Goal: Task Accomplishment & Management: Use online tool/utility

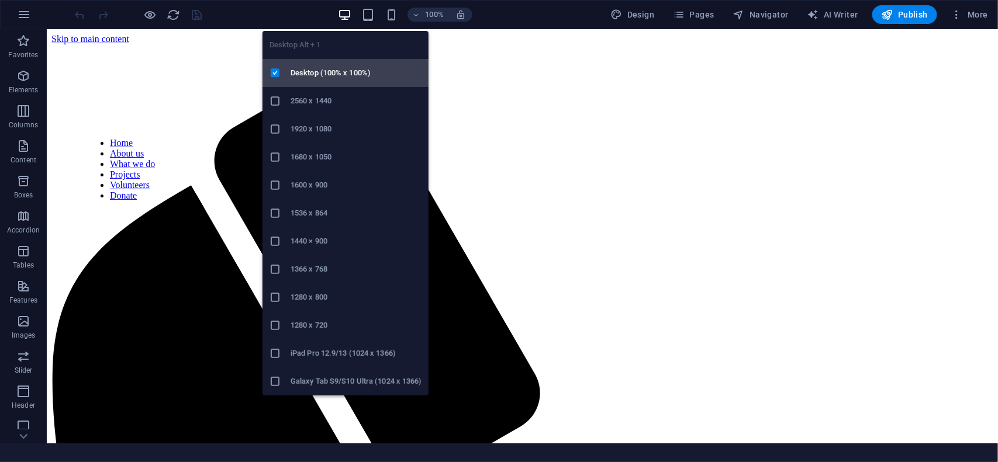
click at [317, 78] on h6 "Desktop (100% x 100%)" at bounding box center [356, 73] width 131 height 14
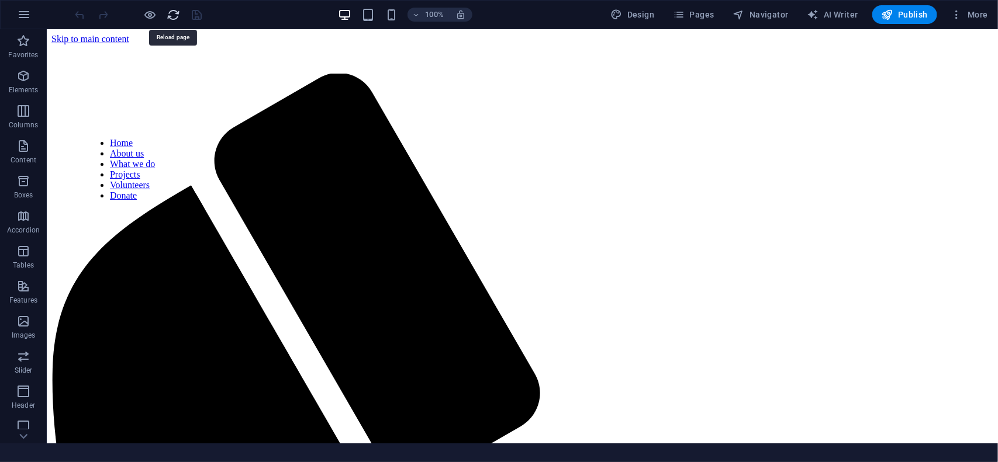
click at [172, 16] on icon "reload" at bounding box center [173, 14] width 13 height 13
click at [706, 19] on span "Pages" at bounding box center [693, 15] width 41 height 12
click at [685, 18] on icon "button" at bounding box center [679, 15] width 12 height 12
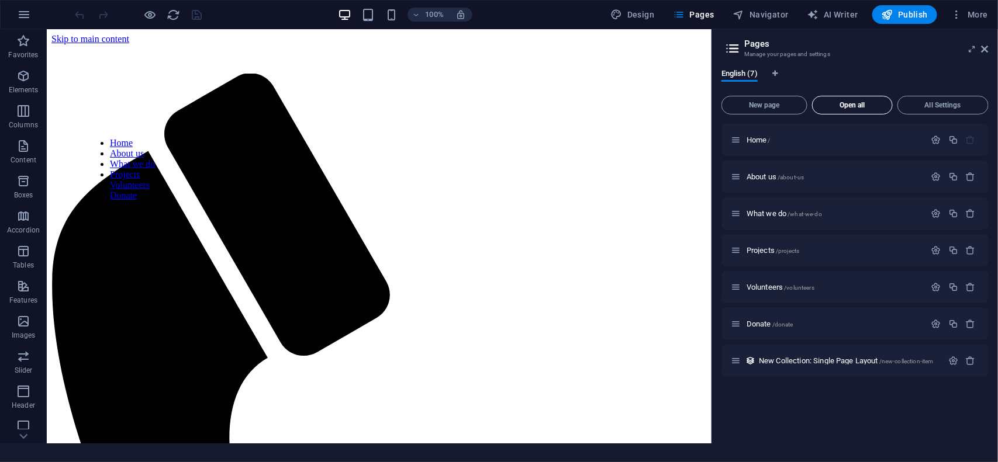
click at [852, 102] on span "Open all" at bounding box center [852, 105] width 70 height 7
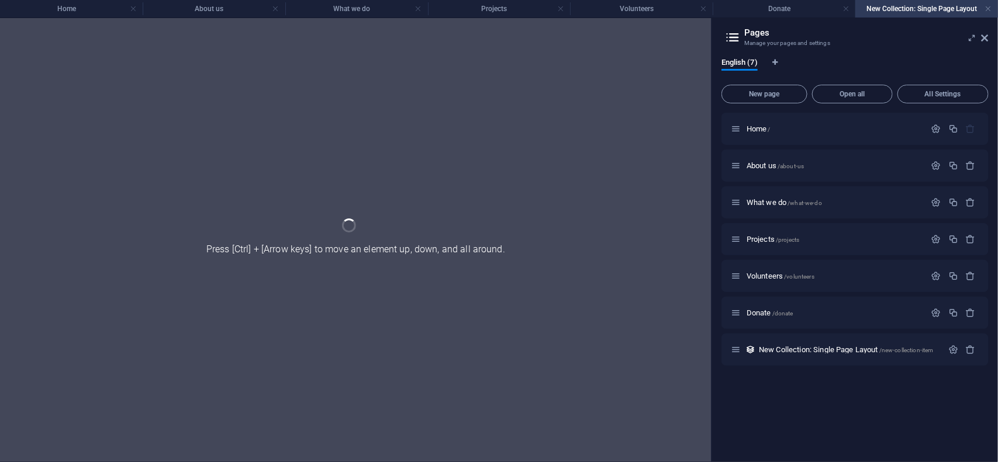
click at [988, 42] on icon at bounding box center [984, 37] width 7 height 9
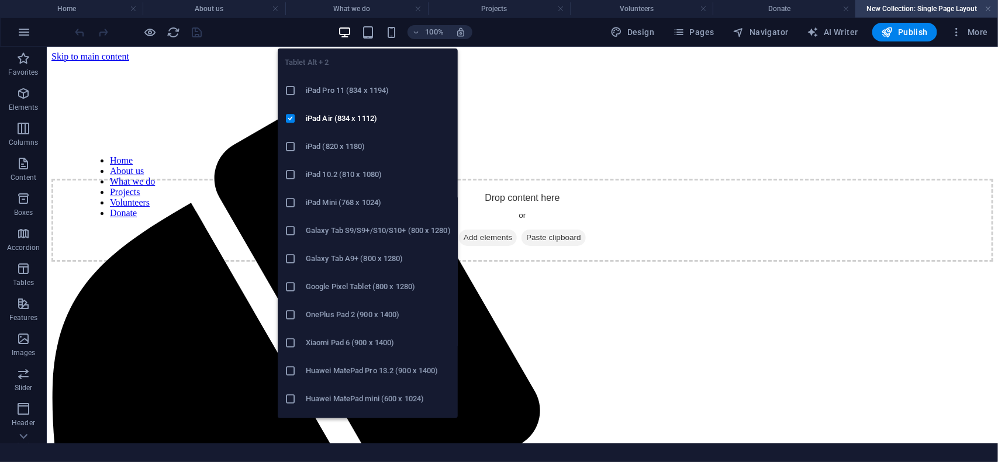
scroll to position [50, 0]
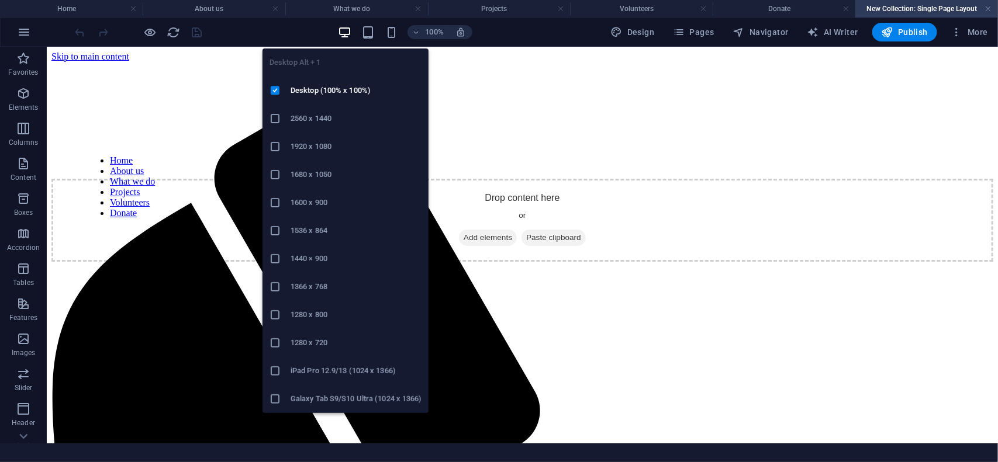
click at [348, 32] on icon "button" at bounding box center [344, 32] width 13 height 13
click at [336, 95] on h6 "Desktop (100% x 100%)" at bounding box center [356, 91] width 131 height 14
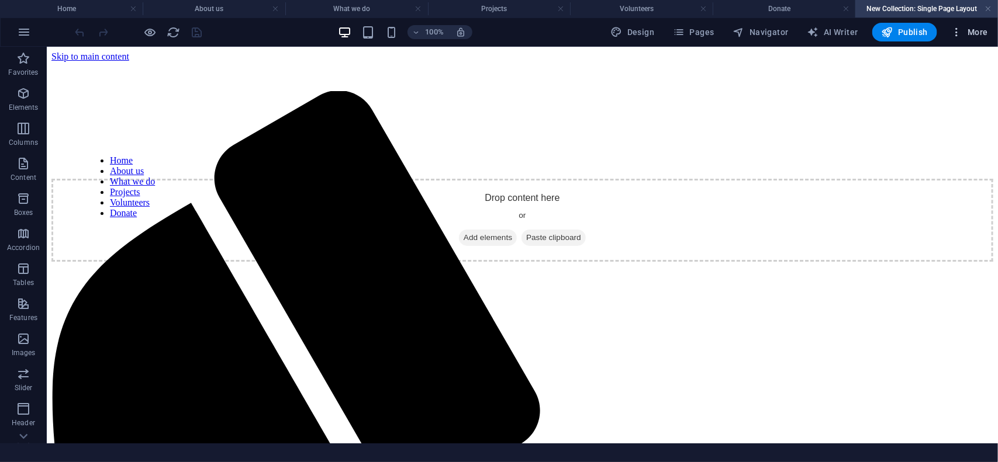
click at [955, 33] on icon "button" at bounding box center [957, 32] width 12 height 12
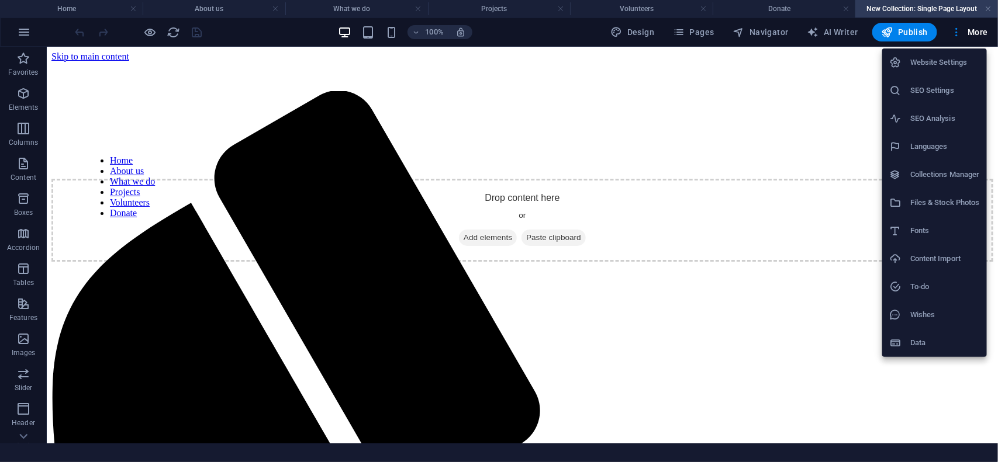
click at [936, 71] on li "Website Settings" at bounding box center [934, 63] width 105 height 28
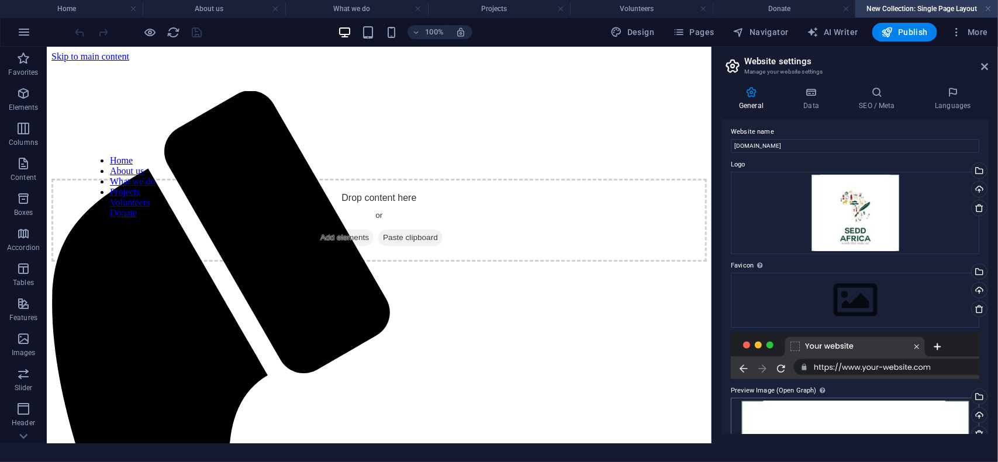
scroll to position [0, 0]
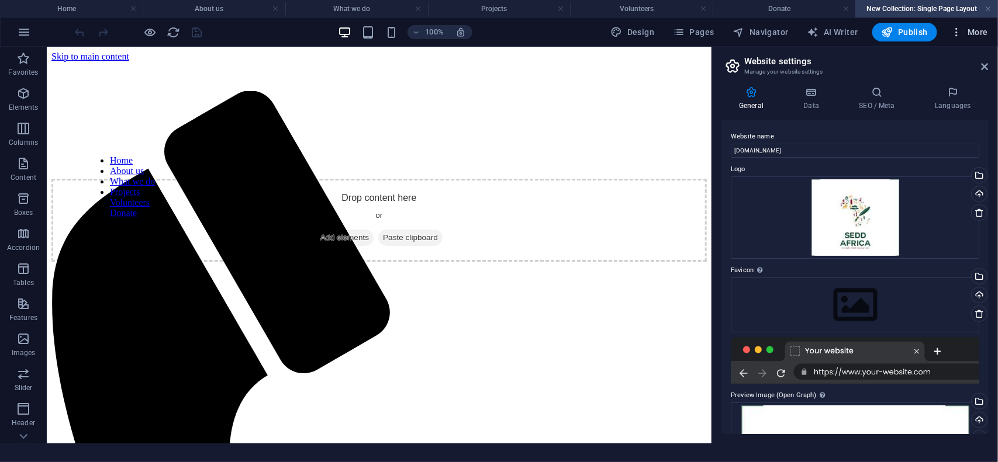
click at [959, 33] on icon "button" at bounding box center [957, 32] width 12 height 12
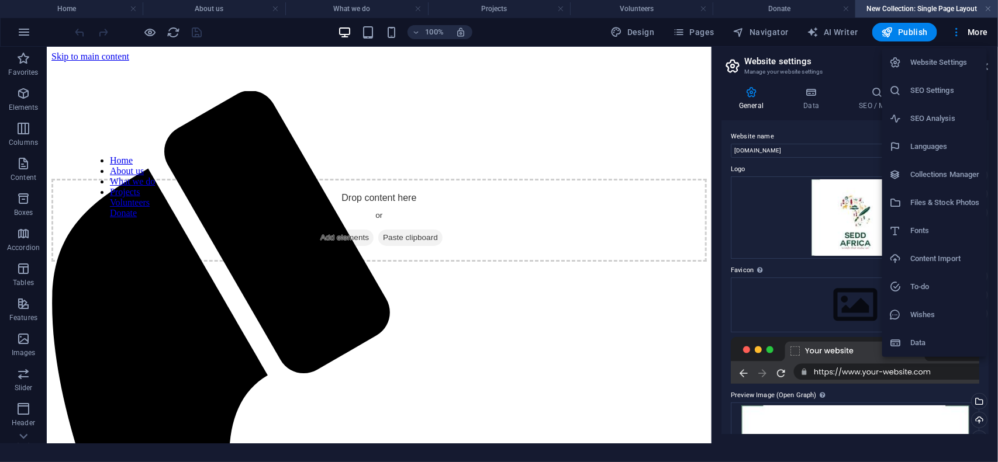
click at [942, 60] on h6 "Website Settings" at bounding box center [945, 63] width 70 height 14
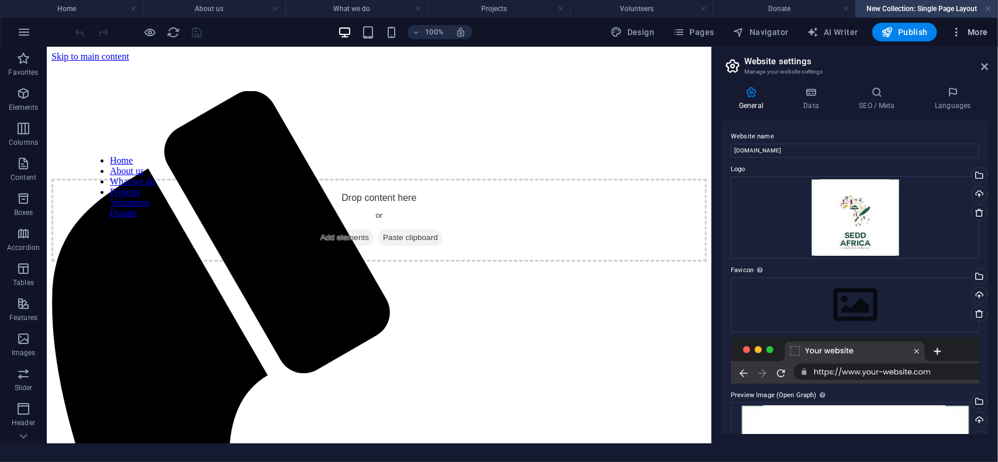
click at [974, 34] on span "More" at bounding box center [969, 32] width 37 height 12
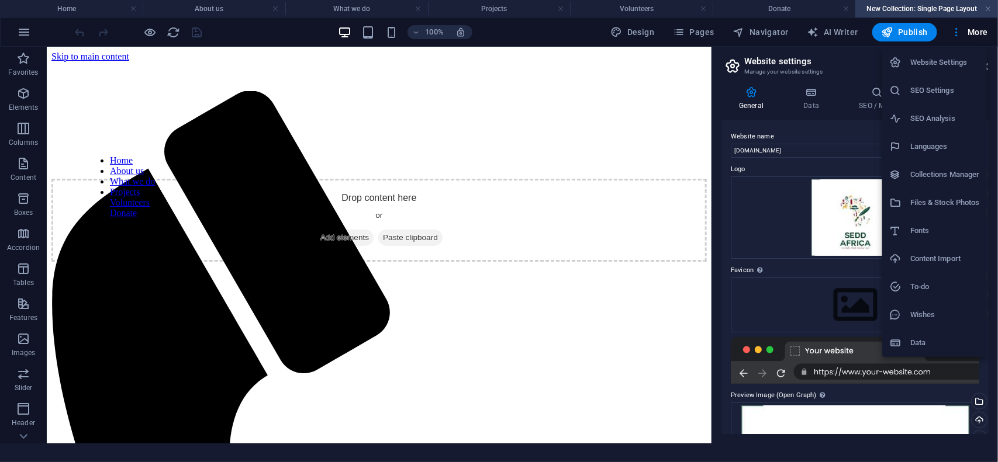
click at [469, 130] on div at bounding box center [499, 231] width 998 height 462
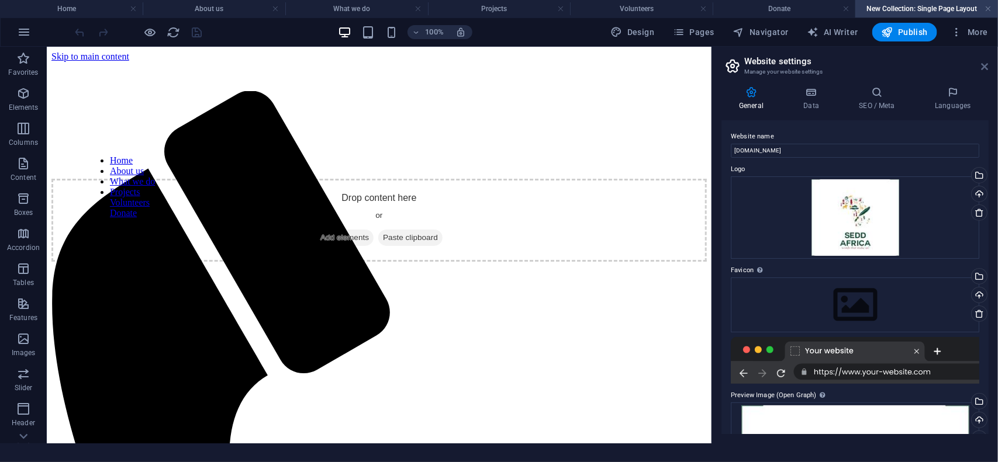
click at [987, 65] on icon at bounding box center [984, 66] width 7 height 9
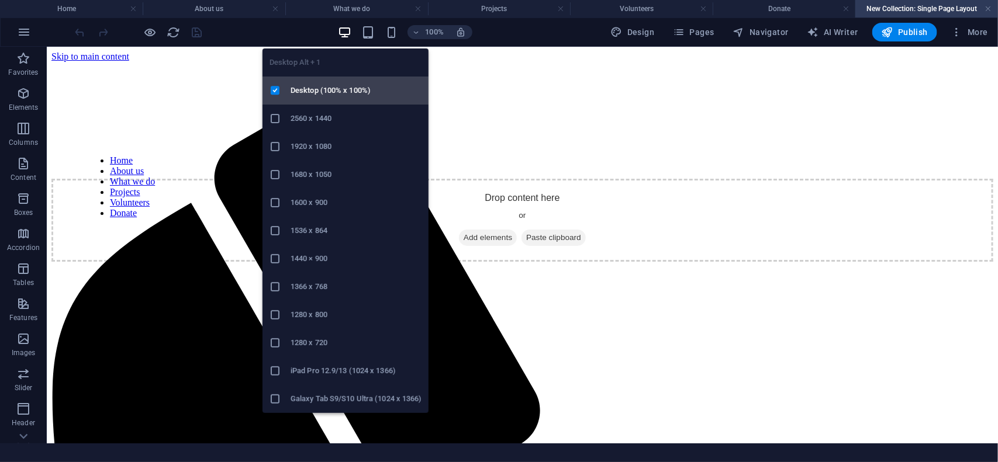
click at [340, 101] on li "Desktop (100% x 100%)" at bounding box center [345, 91] width 166 height 28
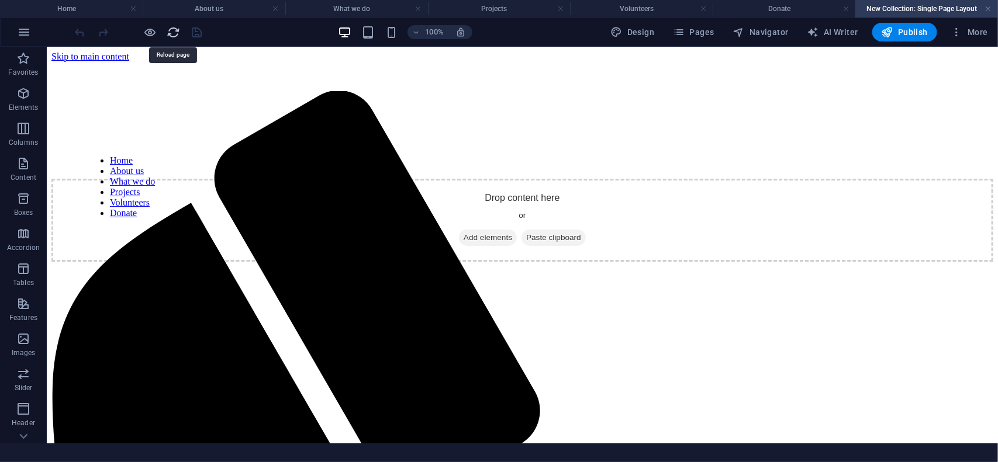
click at [170, 33] on icon "reload" at bounding box center [173, 32] width 13 height 13
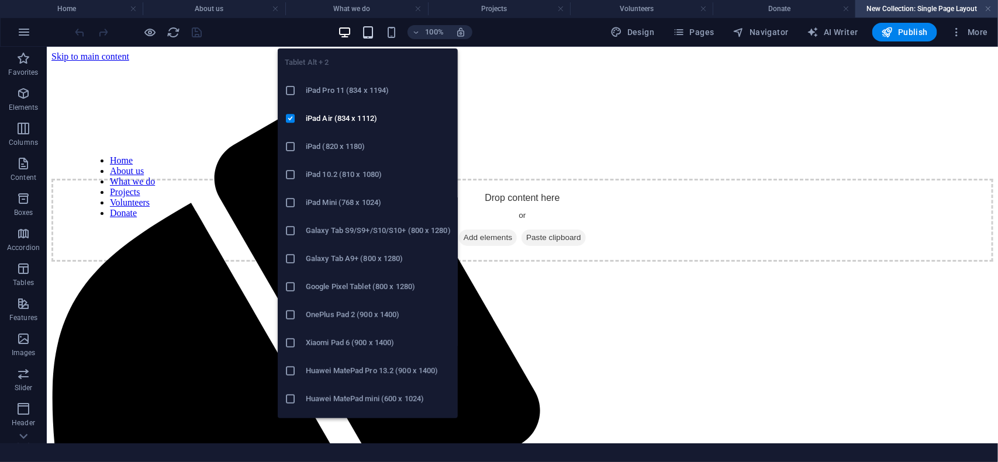
click at [369, 34] on icon "button" at bounding box center [367, 32] width 13 height 13
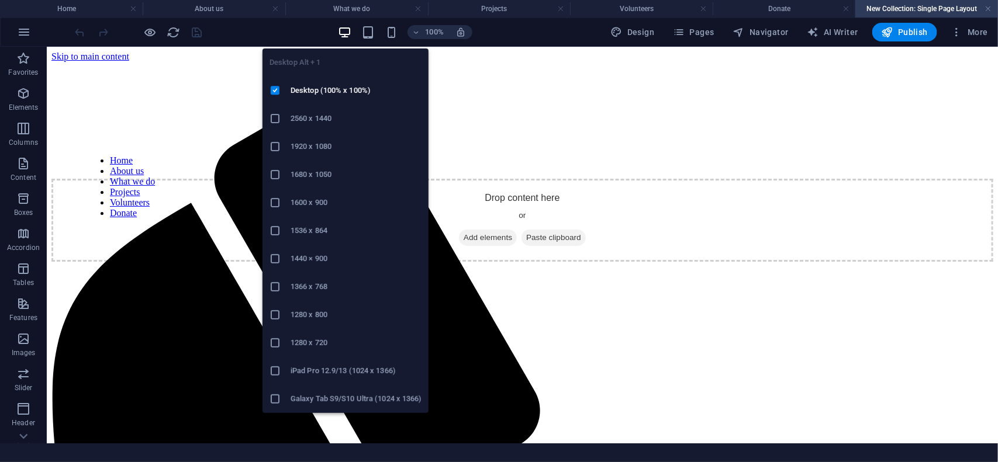
click at [348, 36] on icon "button" at bounding box center [344, 32] width 13 height 13
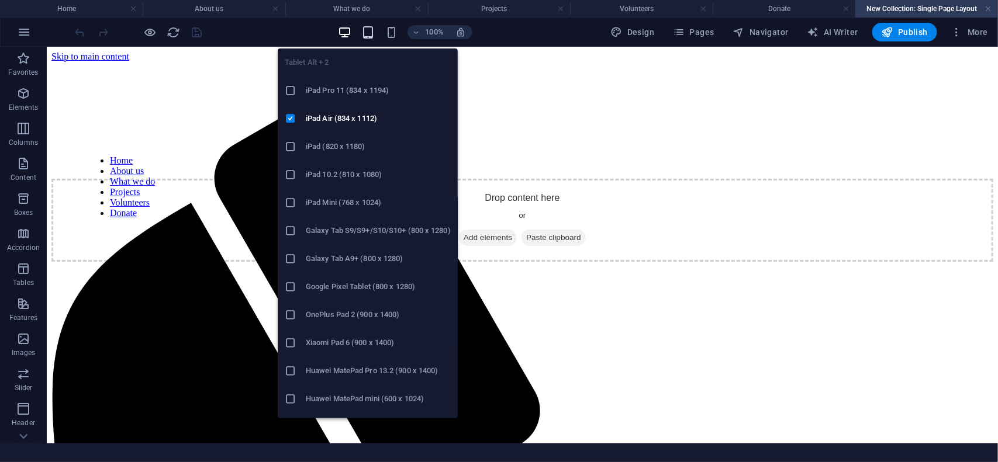
click at [370, 36] on icon "button" at bounding box center [367, 32] width 13 height 13
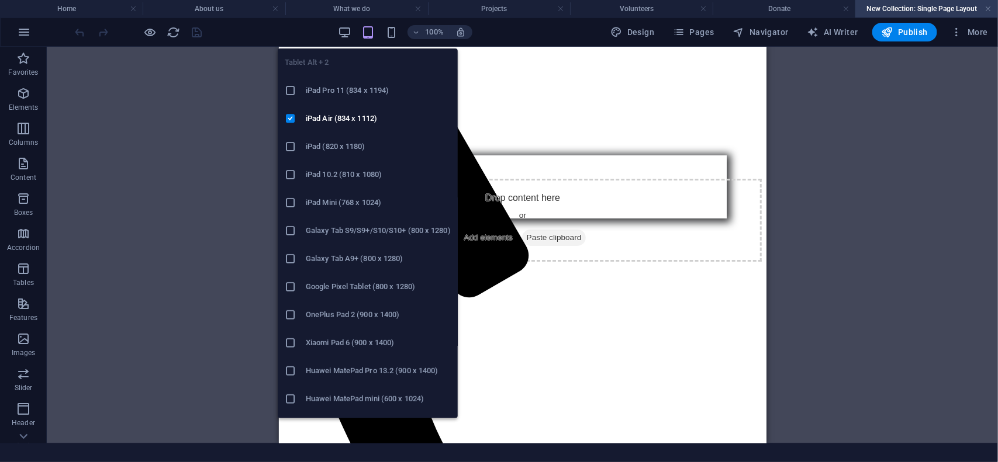
click at [292, 92] on icon at bounding box center [291, 91] width 12 height 12
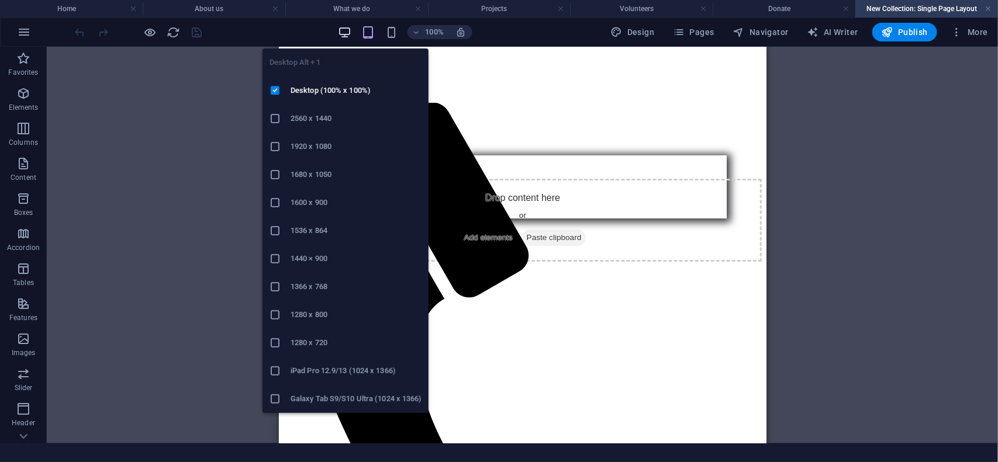
click at [344, 28] on icon "button" at bounding box center [344, 32] width 13 height 13
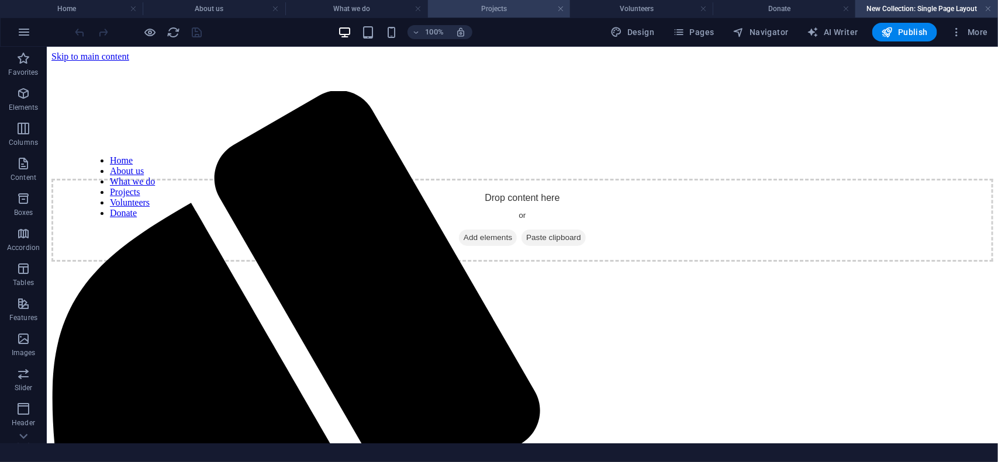
click at [515, 8] on h4 "Projects" at bounding box center [499, 8] width 143 height 13
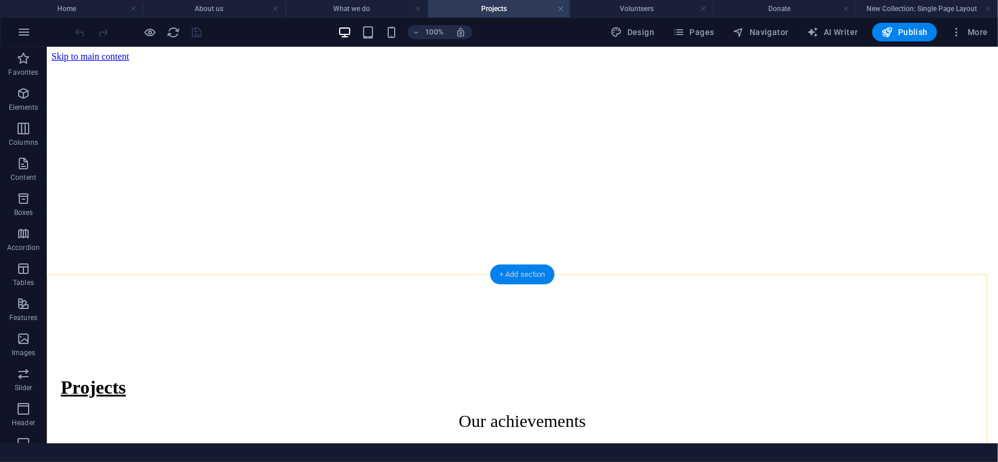
scroll to position [219, 0]
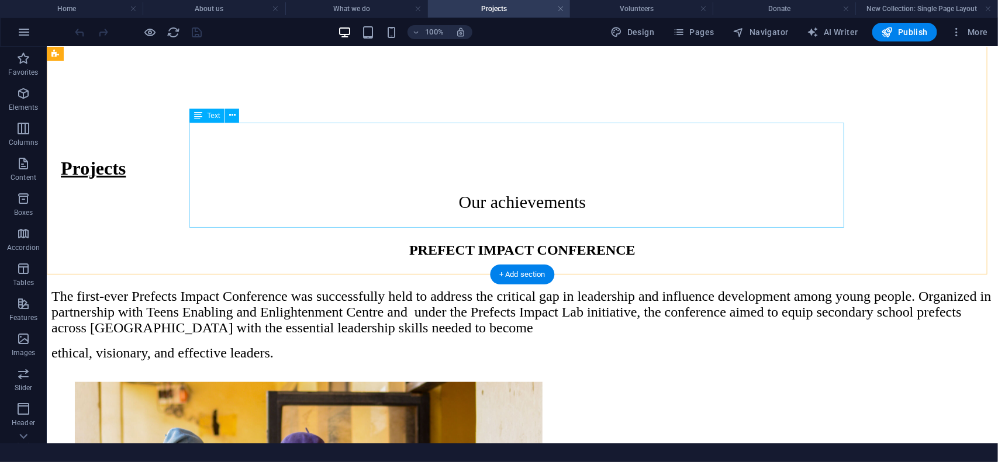
click at [652, 288] on div "The first-ever Prefects Impact Conference was successfully held to address the …" at bounding box center [522, 324] width 942 height 72
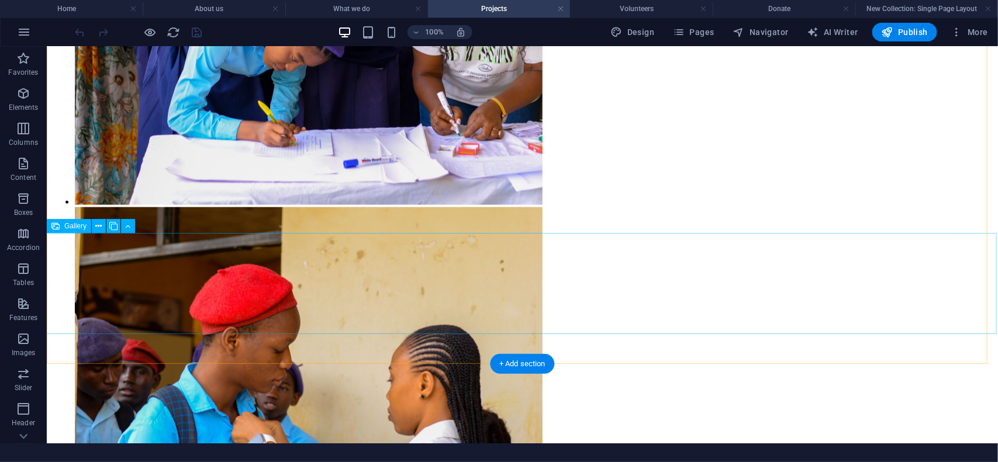
scroll to position [877, 0]
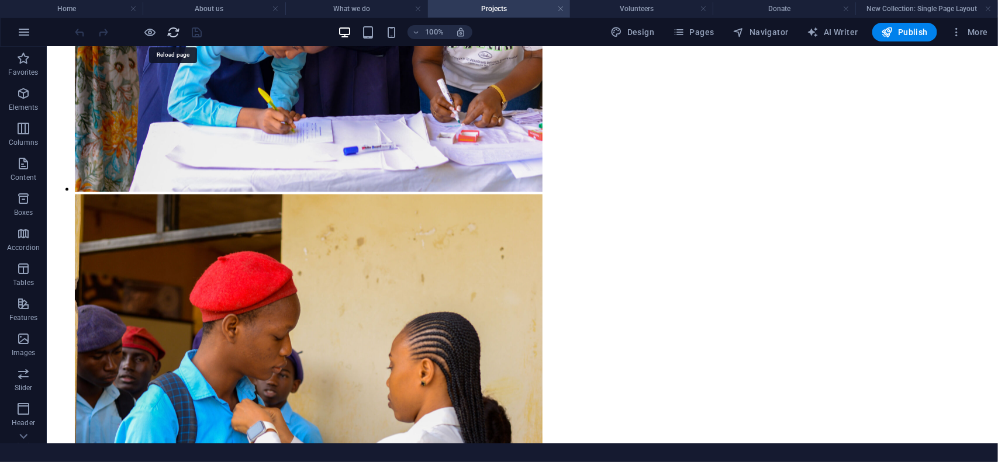
click at [174, 34] on icon "reload" at bounding box center [173, 32] width 13 height 13
click at [167, 36] on icon "reload" at bounding box center [173, 32] width 13 height 13
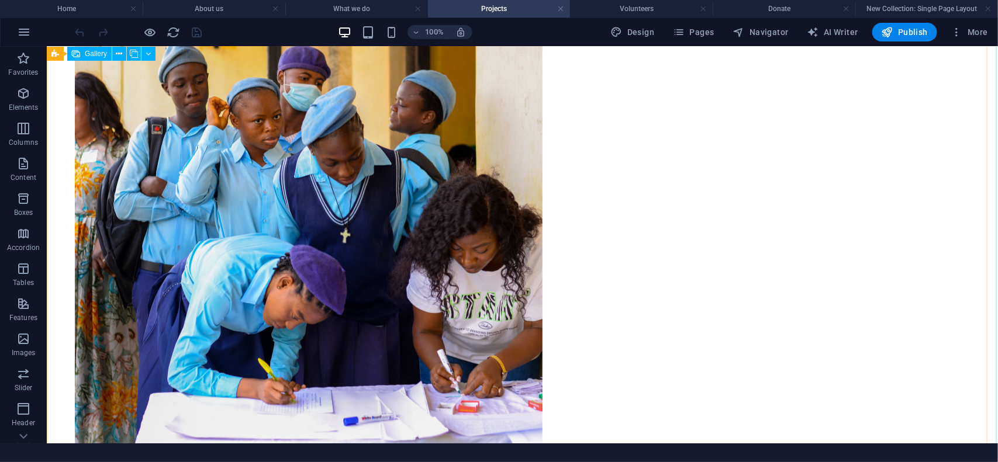
scroll to position [424, 0]
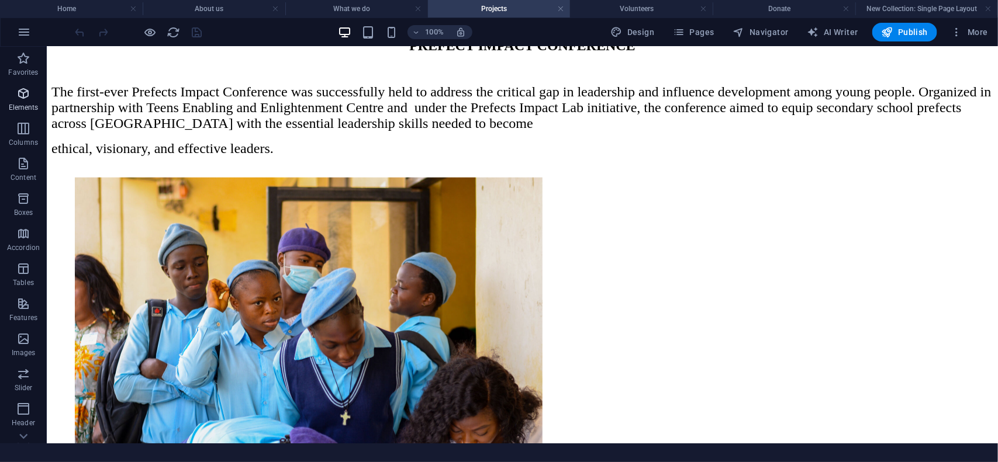
click at [13, 98] on span "Elements" at bounding box center [23, 101] width 47 height 28
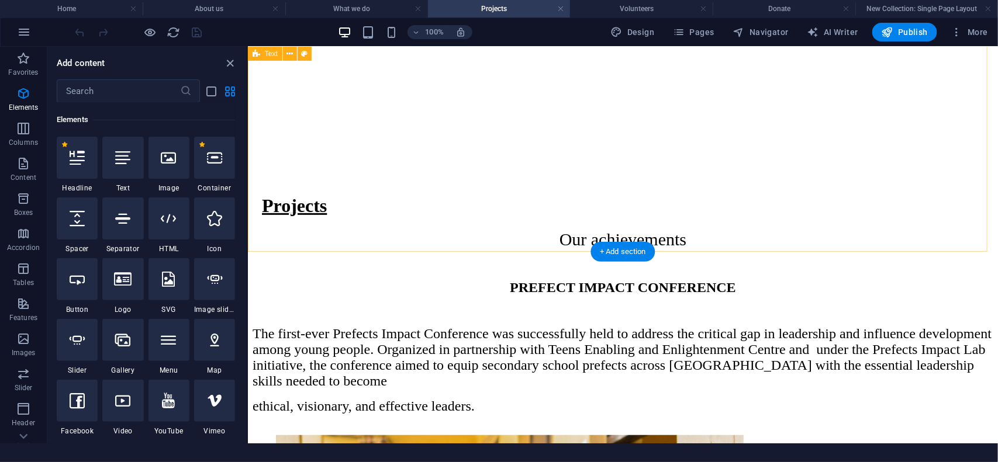
scroll to position [132, 0]
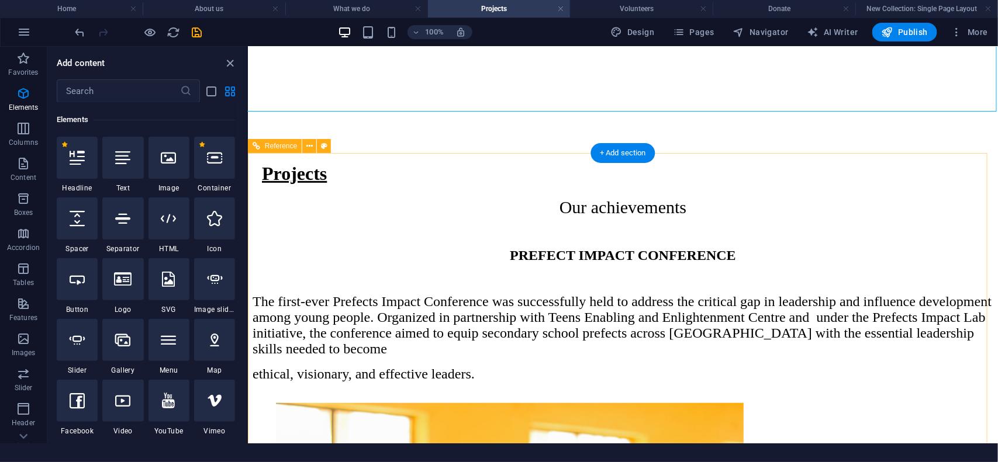
scroll to position [132, 0]
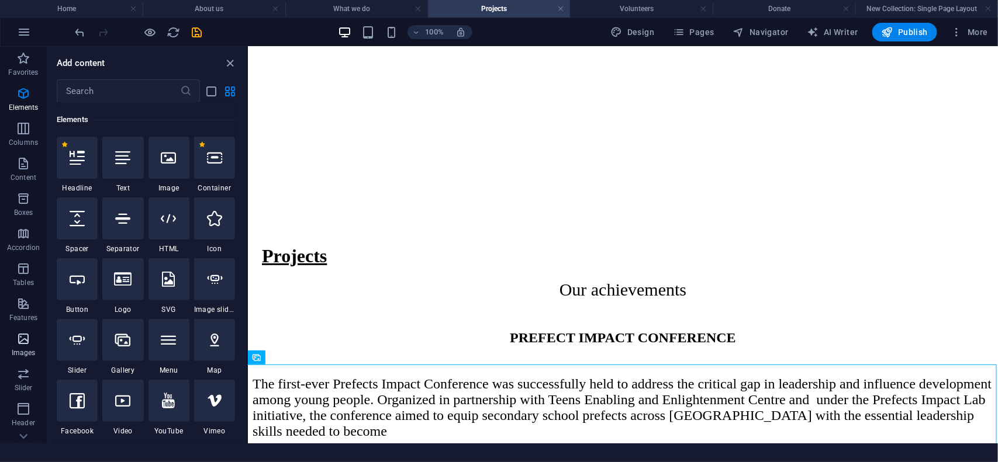
click at [25, 341] on icon "button" at bounding box center [23, 339] width 14 height 14
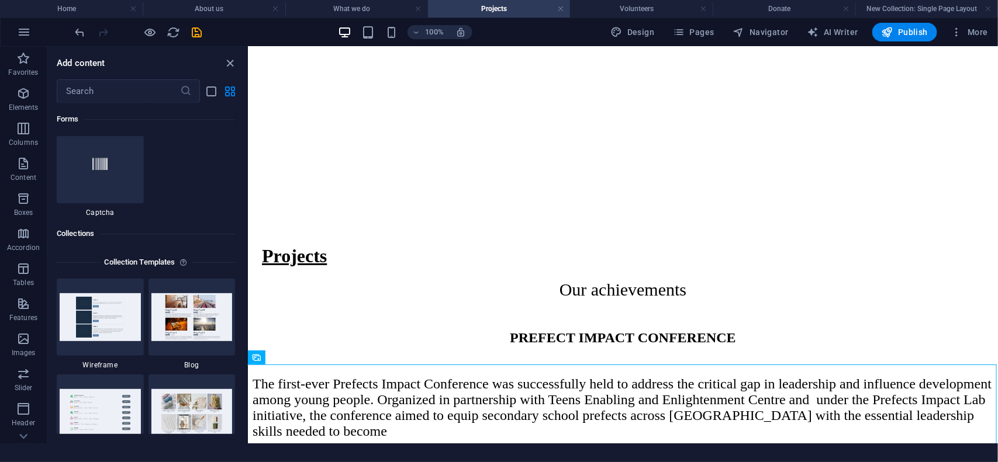
scroll to position [1512, 0]
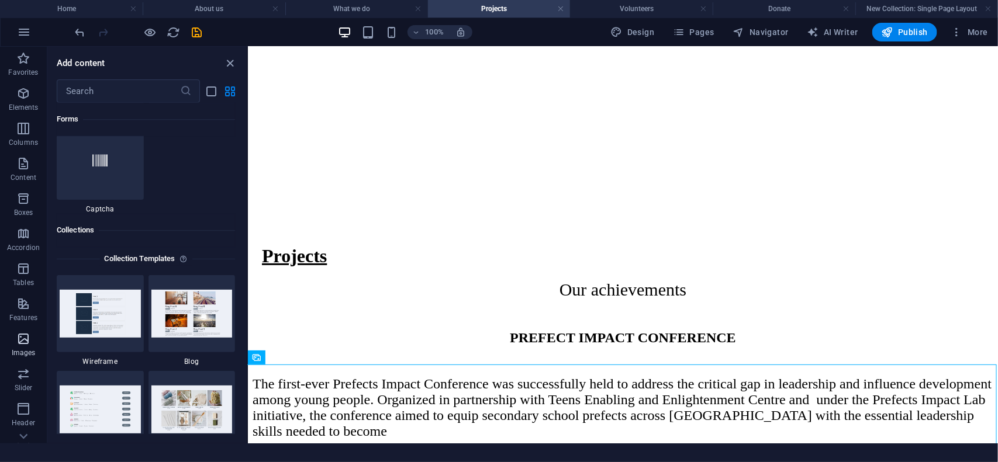
click at [25, 347] on span "Images" at bounding box center [23, 346] width 47 height 28
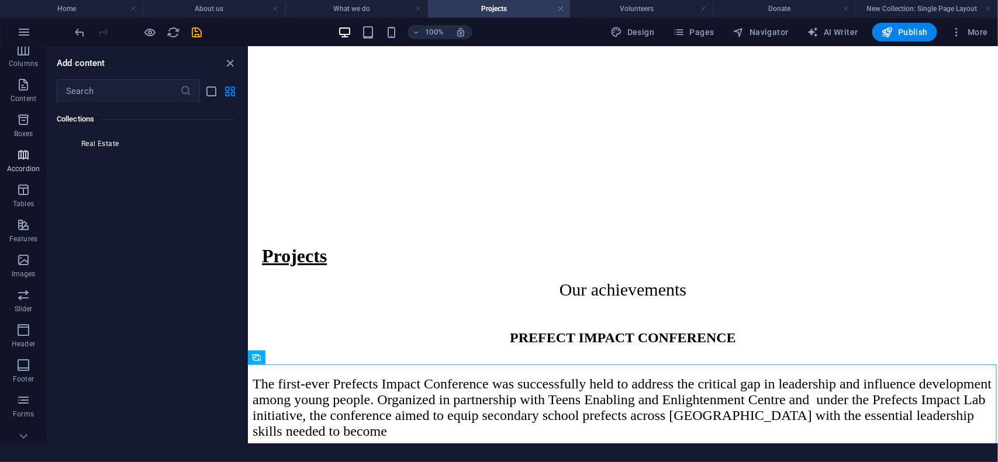
scroll to position [129, 0]
click at [22, 215] on icon "button" at bounding box center [23, 210] width 14 height 14
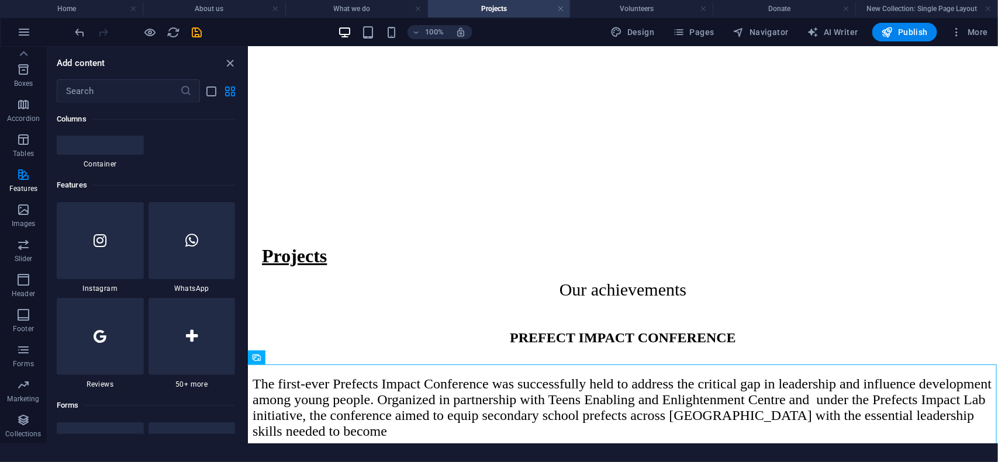
scroll to position [630, 0]
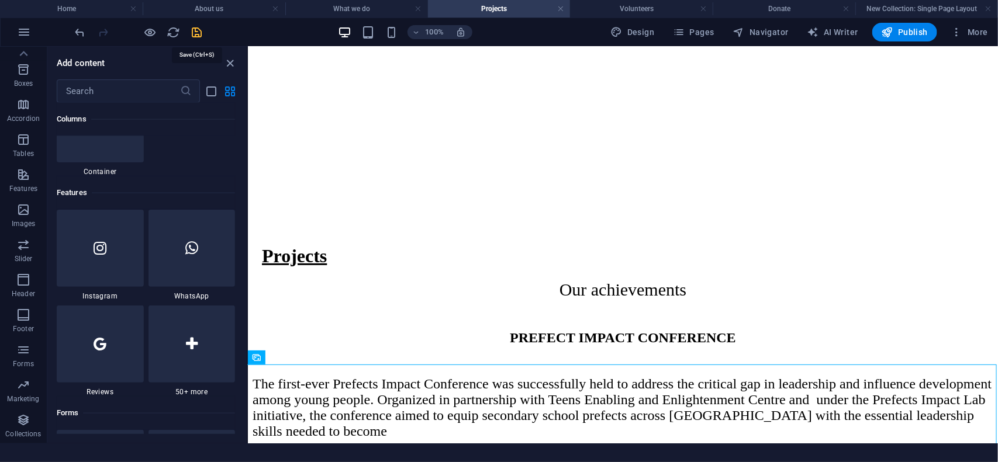
click at [196, 34] on icon "save" at bounding box center [197, 32] width 13 height 13
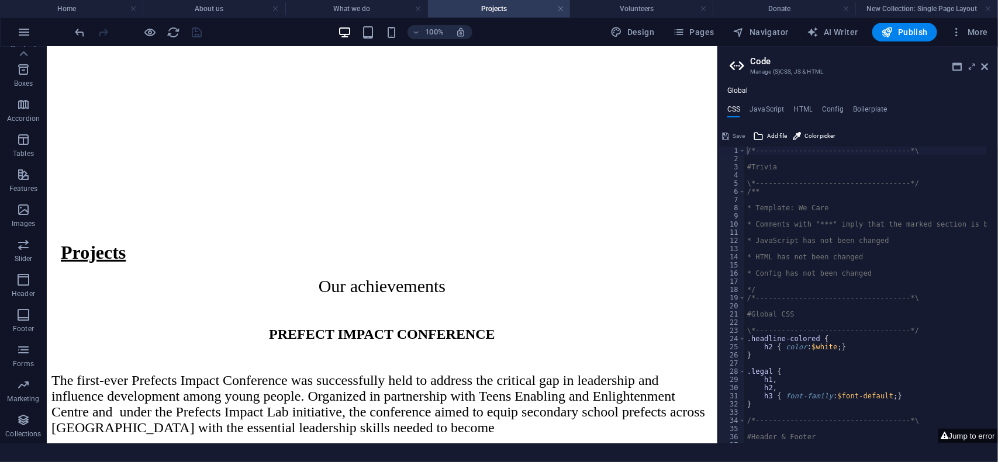
click at [990, 69] on aside "Code Manage (S)CSS, JS & HTML Global CSS JavaScript HTML Config Boilerplate /*-…" at bounding box center [857, 245] width 281 height 397
click at [986, 67] on icon at bounding box center [984, 66] width 7 height 9
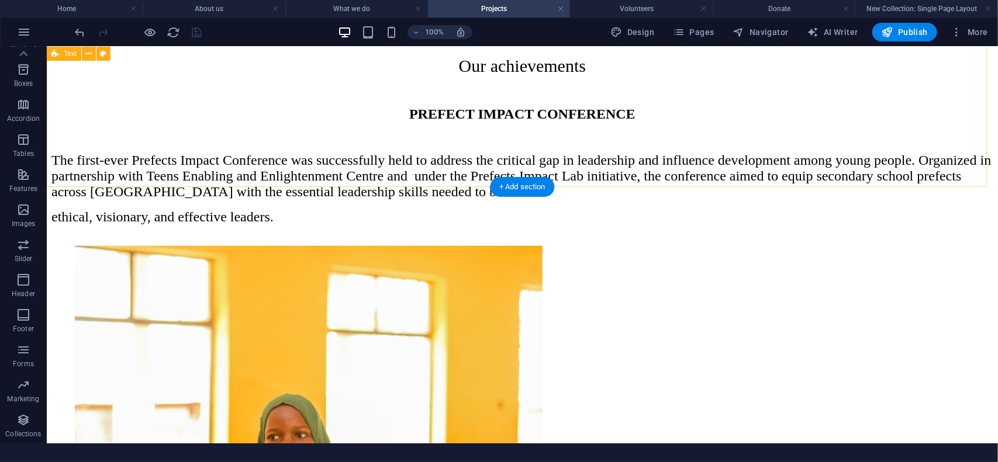
scroll to position [205, 0]
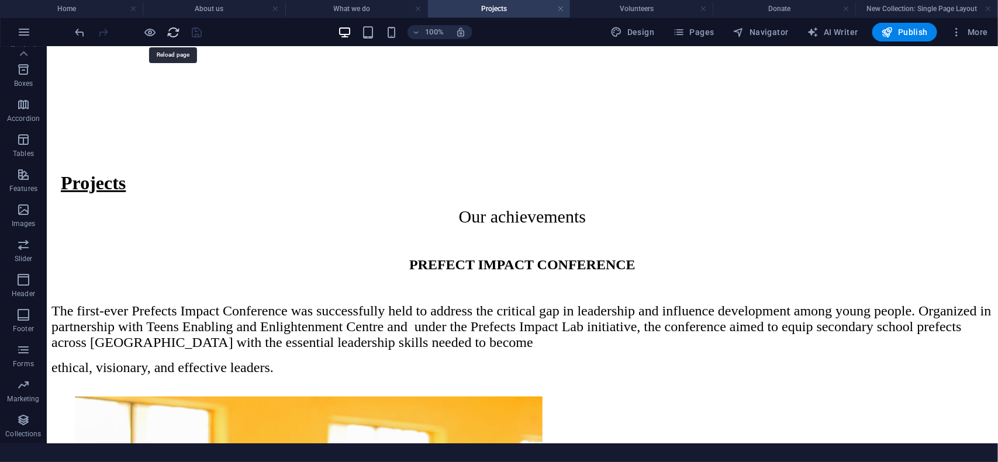
click at [167, 33] on icon "reload" at bounding box center [173, 32] width 13 height 13
click at [177, 34] on icon "reload" at bounding box center [173, 32] width 13 height 13
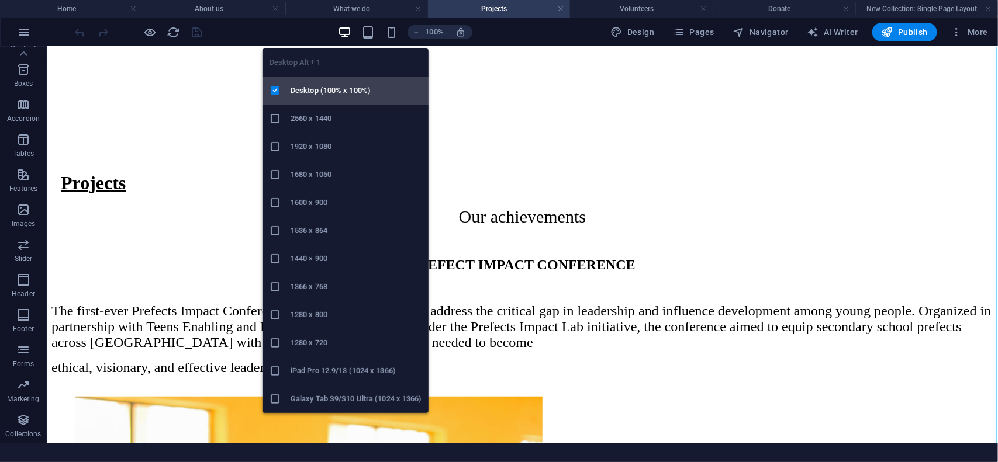
click at [322, 100] on li "Desktop (100% x 100%)" at bounding box center [345, 91] width 166 height 28
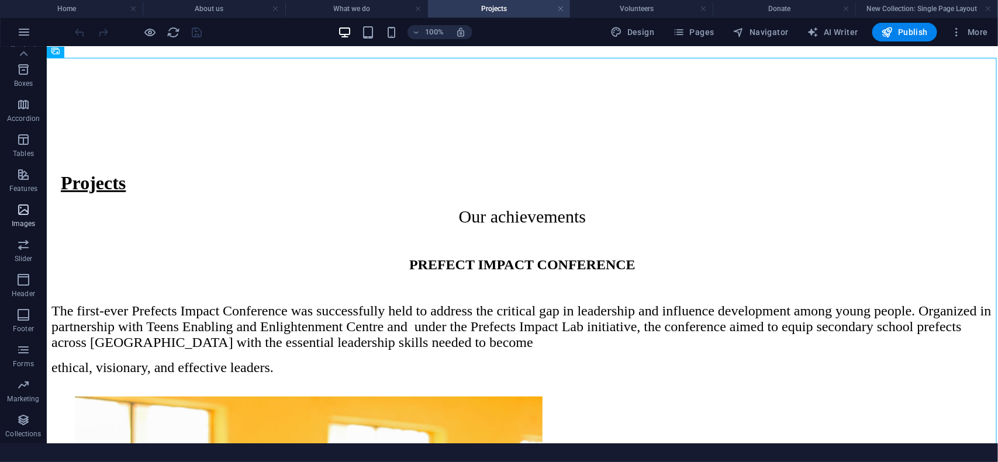
click at [28, 218] on span "Images" at bounding box center [23, 217] width 47 height 28
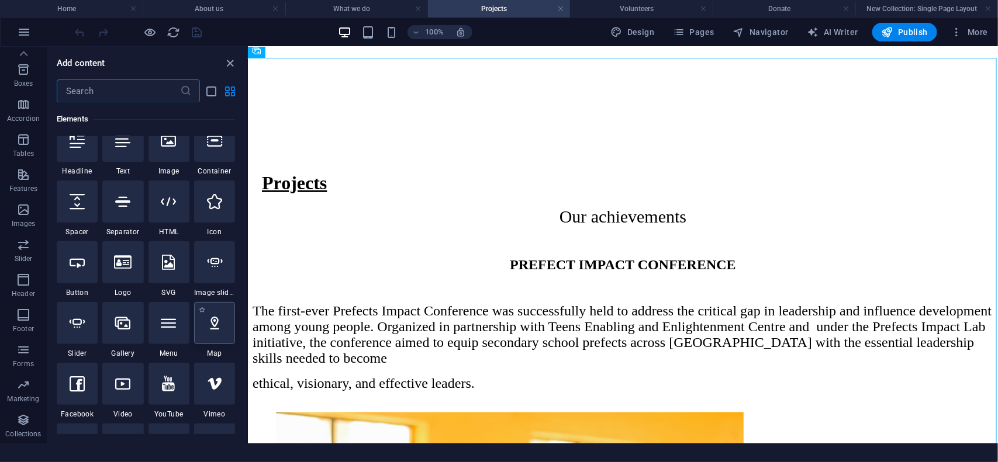
scroll to position [146, 0]
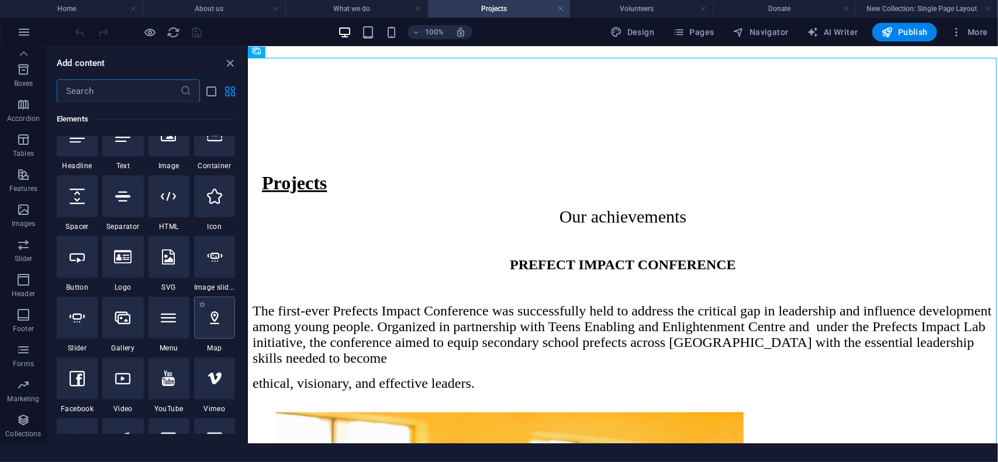
click at [212, 324] on icon at bounding box center [214, 317] width 15 height 15
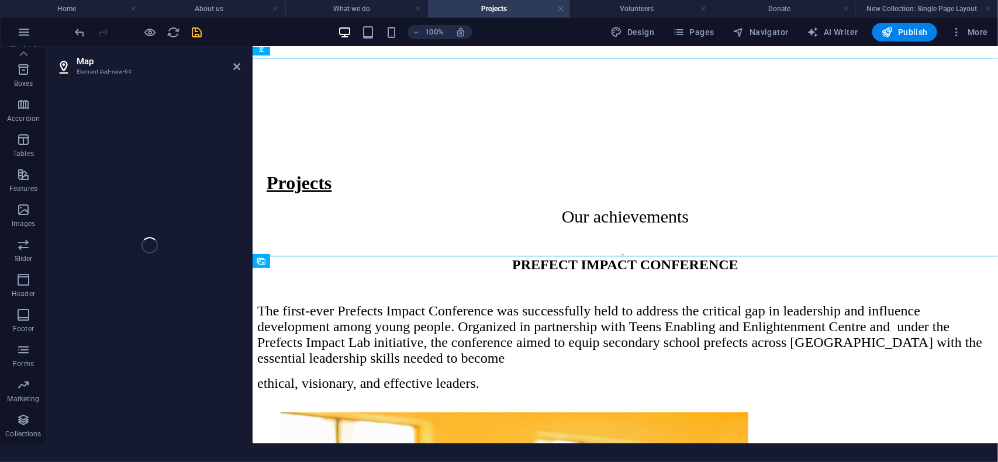
select select "1"
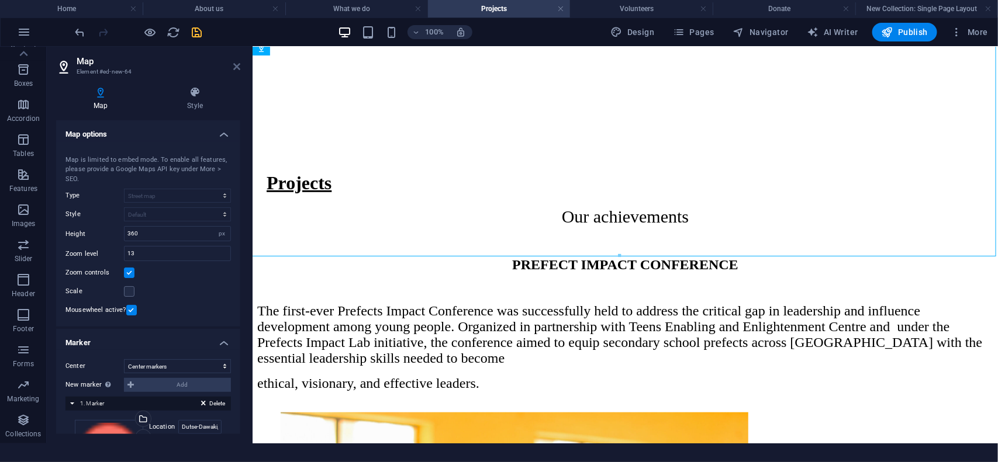
click at [236, 65] on icon at bounding box center [236, 66] width 7 height 9
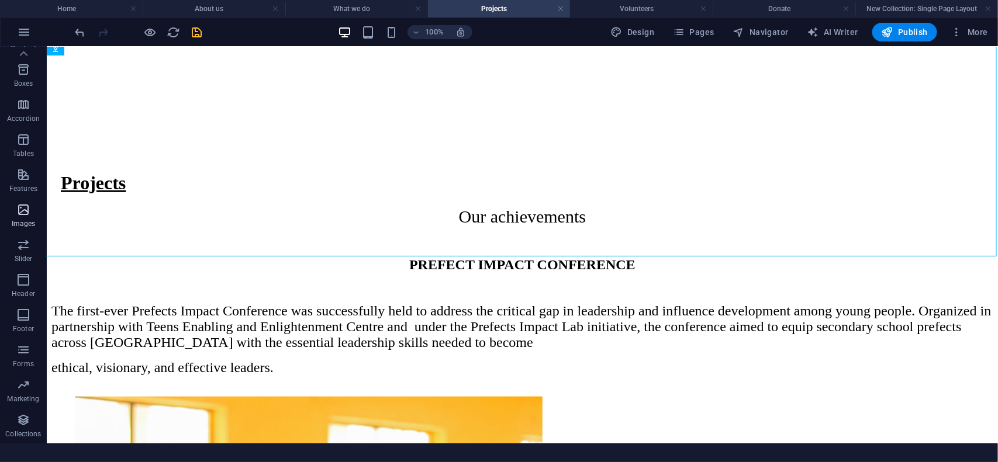
click at [13, 217] on span "Images" at bounding box center [23, 217] width 47 height 28
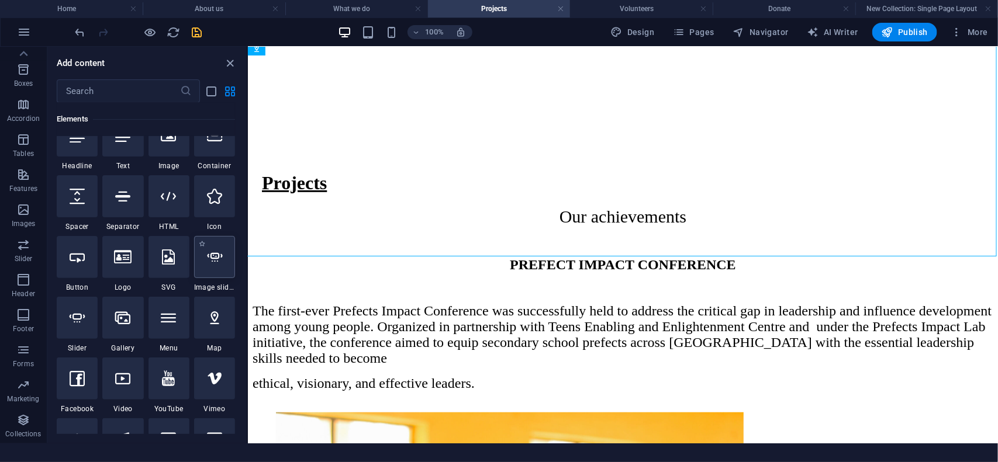
click at [212, 258] on icon at bounding box center [214, 257] width 15 height 15
select select "ms"
select select "s"
select select "progressive"
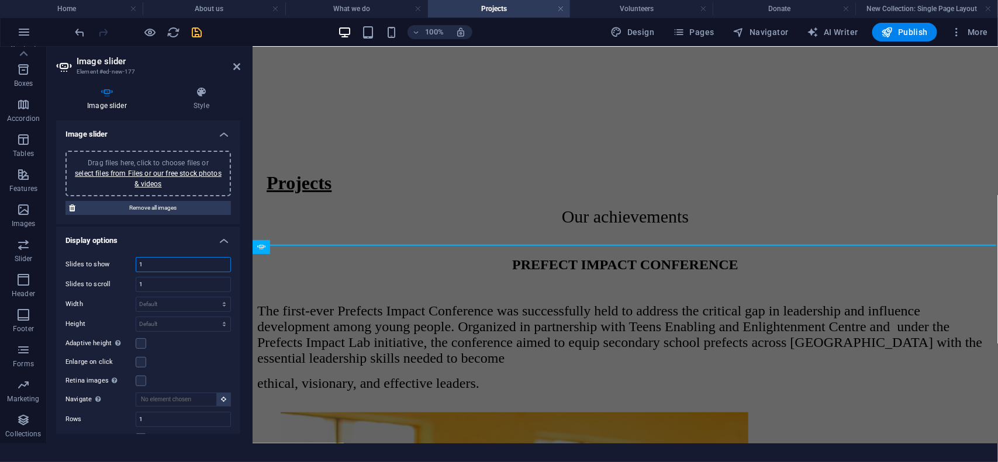
click at [188, 265] on input "1" at bounding box center [183, 265] width 94 height 14
type input "8"
type input "5"
click at [160, 279] on input "1" at bounding box center [183, 285] width 94 height 14
type input "3"
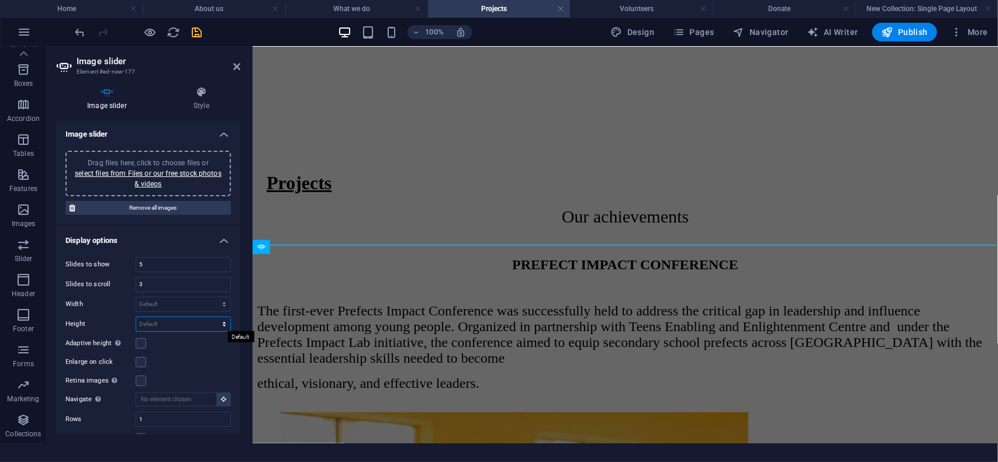
click at [174, 322] on select "Default px rem em vw vh" at bounding box center [183, 324] width 94 height 14
select select "px"
click at [211, 317] on select "Default px rem em vw vh" at bounding box center [183, 324] width 94 height 14
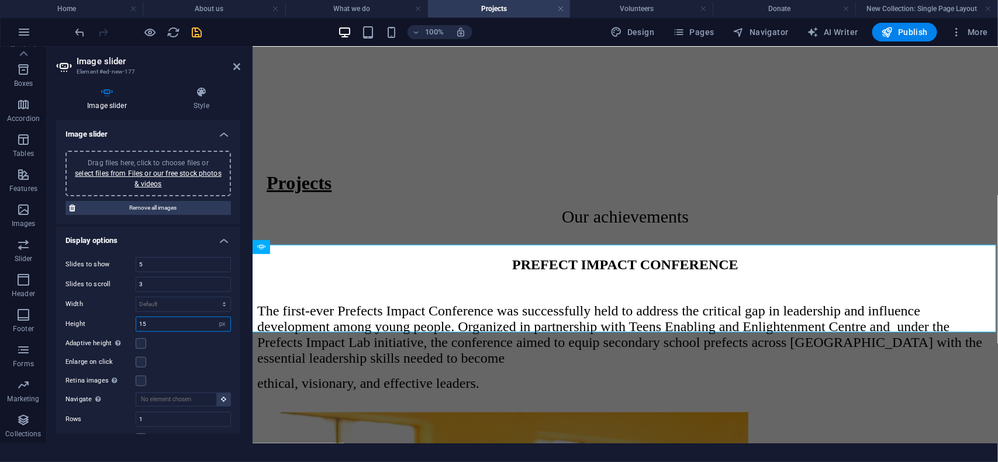
type input "1"
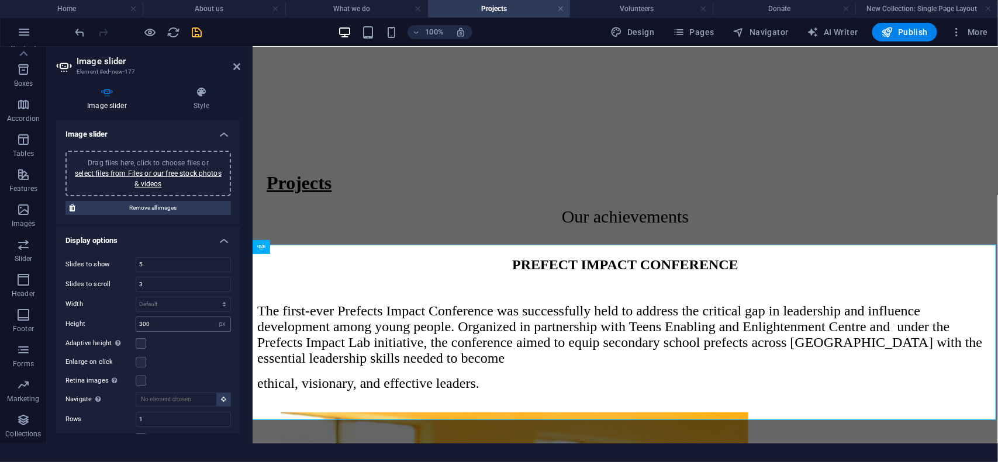
click at [162, 320] on div "Slides to show 5 Slides to scroll 3 Width Default px % rem em vw vh Height 300 …" at bounding box center [148, 361] width 184 height 226
click at [161, 326] on input "300" at bounding box center [183, 324] width 94 height 14
type input "3"
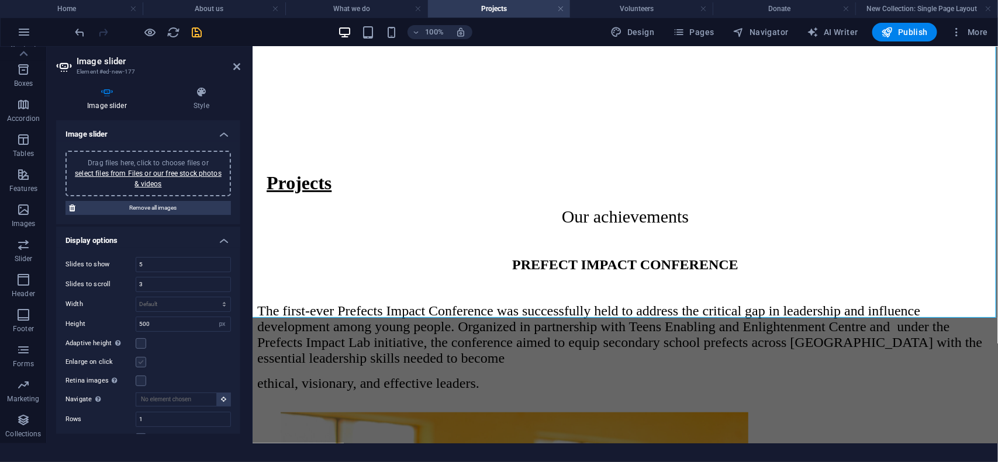
click at [141, 364] on label at bounding box center [141, 362] width 11 height 11
click at [0, 0] on input "Enlarge on click" at bounding box center [0, 0] width 0 height 0
click at [153, 324] on input "500" at bounding box center [183, 324] width 94 height 14
type input "5"
type input "200"
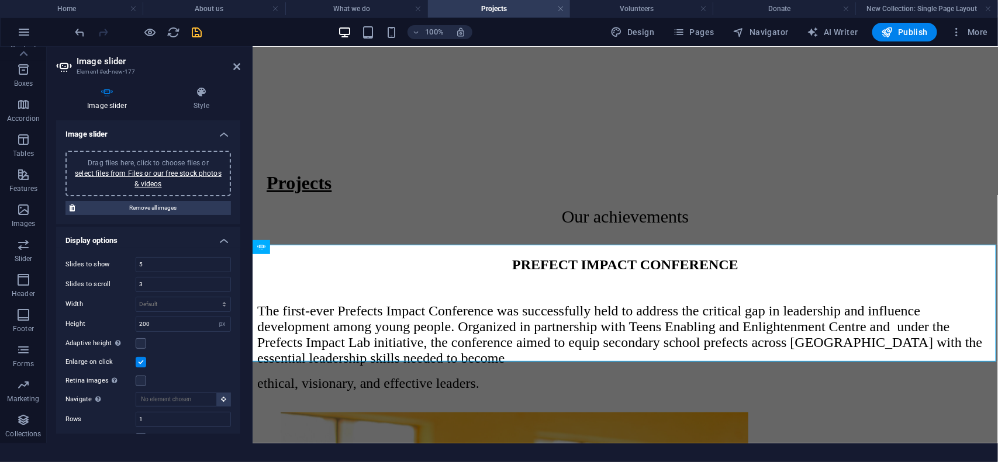
click at [154, 177] on div "Drag files here, click to choose files or select files from Files or our free s…" at bounding box center [147, 174] width 151 height 32
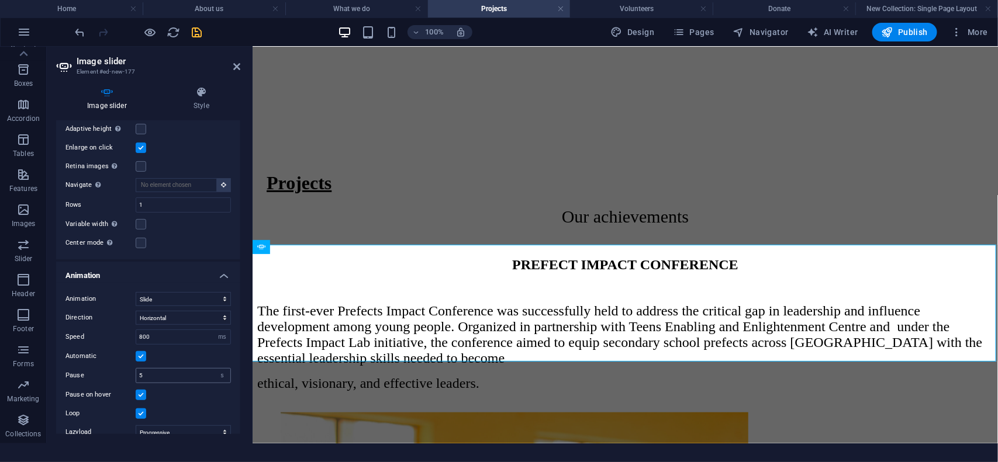
scroll to position [219, 0]
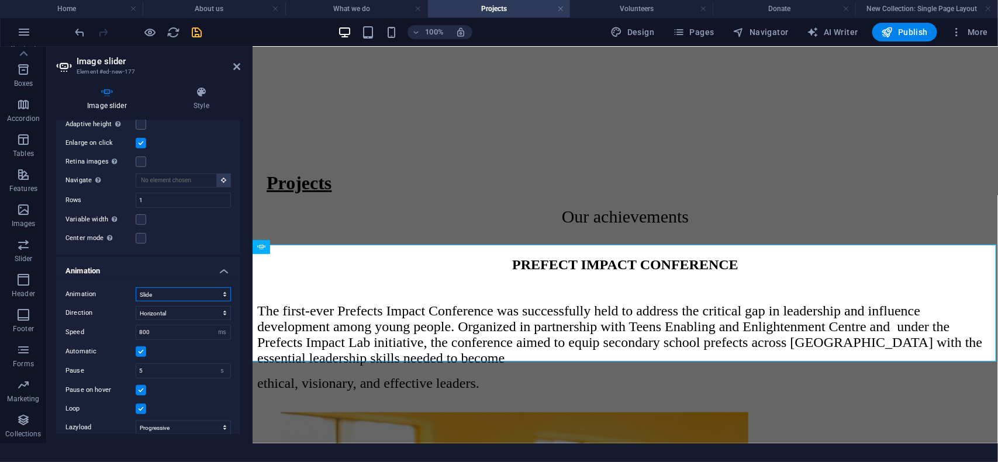
click at [171, 295] on select "Slide Fade" at bounding box center [183, 295] width 95 height 14
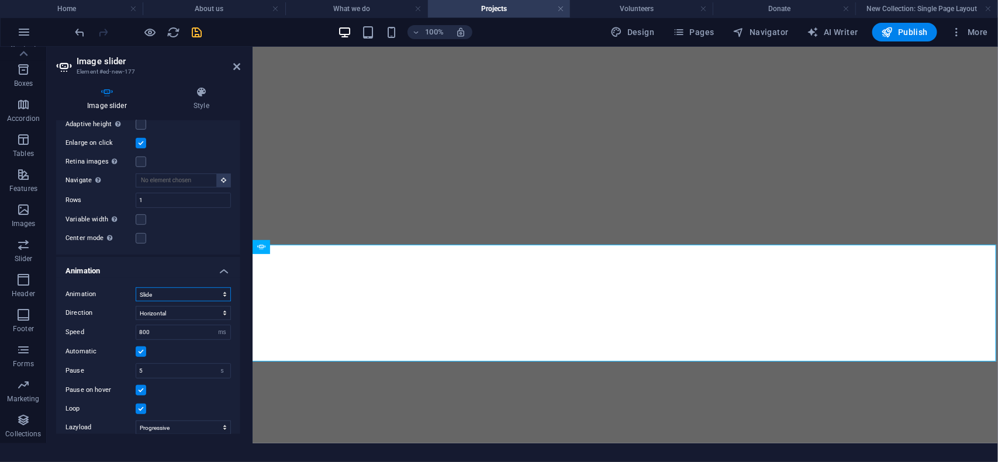
click at [171, 295] on select "Slide Fade" at bounding box center [183, 295] width 95 height 14
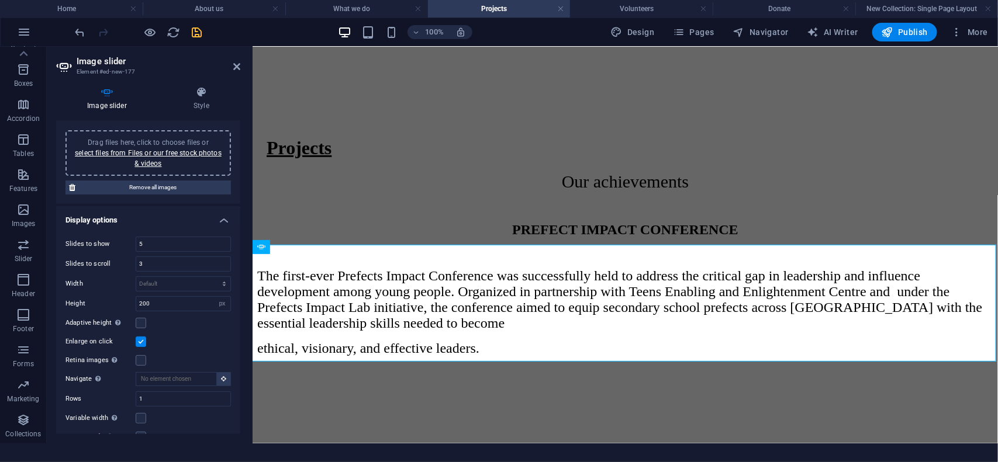
scroll to position [0, 0]
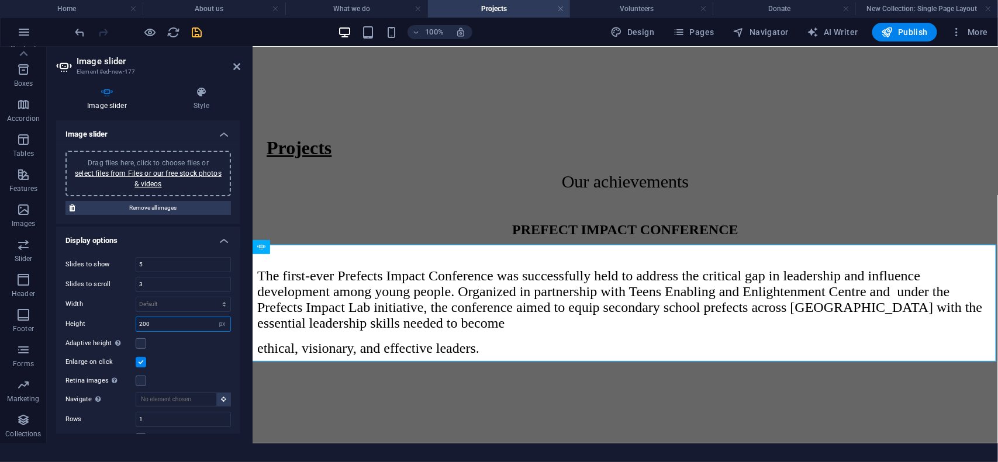
click at [162, 320] on input "200" at bounding box center [183, 324] width 94 height 14
click at [141, 345] on label at bounding box center [141, 343] width 11 height 11
click at [0, 0] on input "Adaptive height Automatically adjust the height for single slide horizontal sli…" at bounding box center [0, 0] width 0 height 0
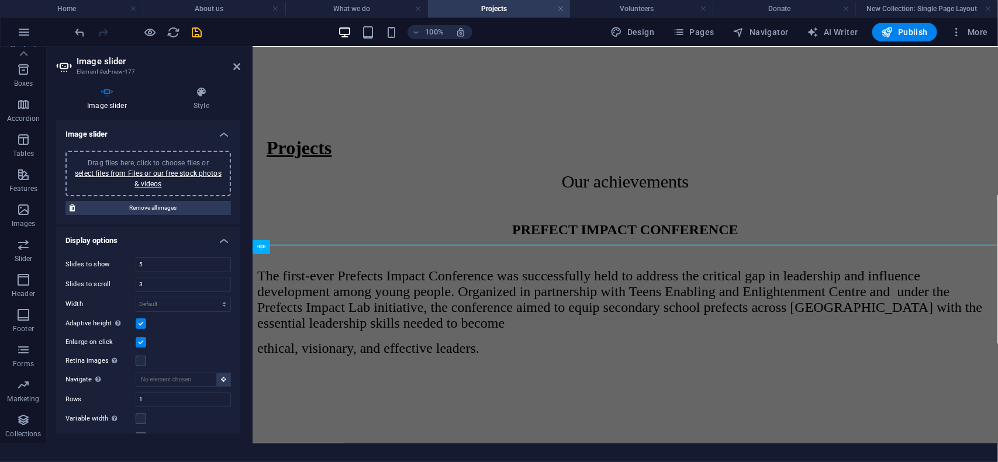
click at [141, 319] on label at bounding box center [141, 324] width 11 height 11
click at [0, 0] on input "Adaptive height Automatically adjust the height for single slide horizontal sli…" at bounding box center [0, 0] width 0 height 0
click at [140, 381] on label at bounding box center [141, 381] width 11 height 11
click at [0, 0] on input "Retina images Automatically load retina image and smartphone optimized sizes." at bounding box center [0, 0] width 0 height 0
click at [140, 380] on label at bounding box center [141, 381] width 11 height 11
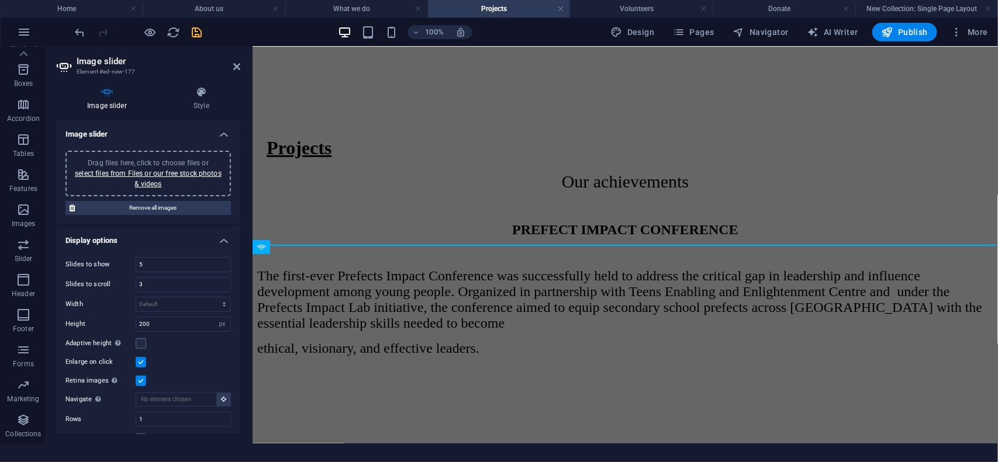
click at [0, 0] on input "Retina images Automatically load retina image and smartphone optimized sizes." at bounding box center [0, 0] width 0 height 0
click at [191, 246] on h4 "Display options" at bounding box center [148, 237] width 184 height 21
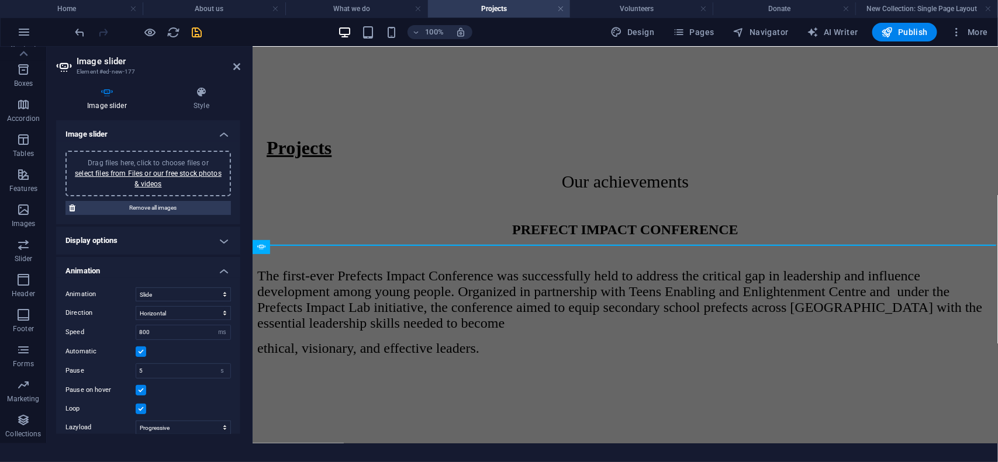
click at [219, 270] on h4 "Animation" at bounding box center [148, 267] width 184 height 21
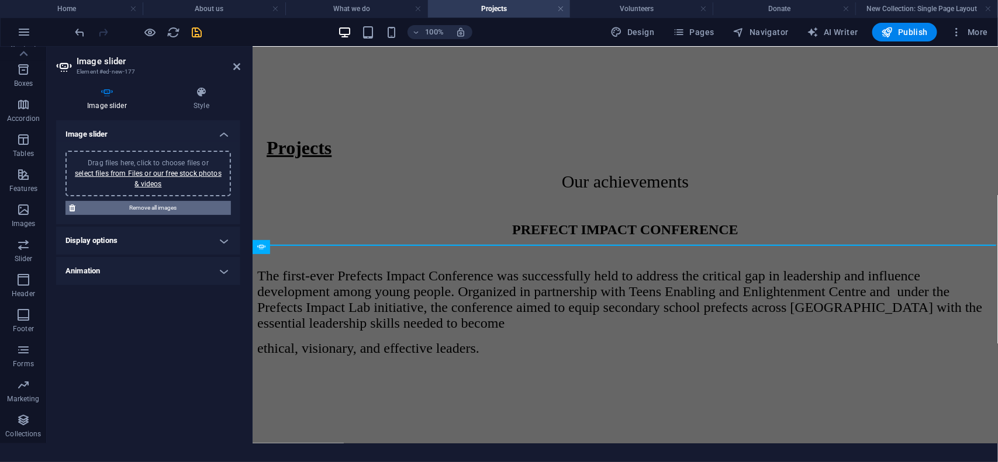
click at [154, 205] on span "Remove all images" at bounding box center [153, 208] width 148 height 14
click at [171, 230] on h4 "Display options" at bounding box center [148, 241] width 184 height 28
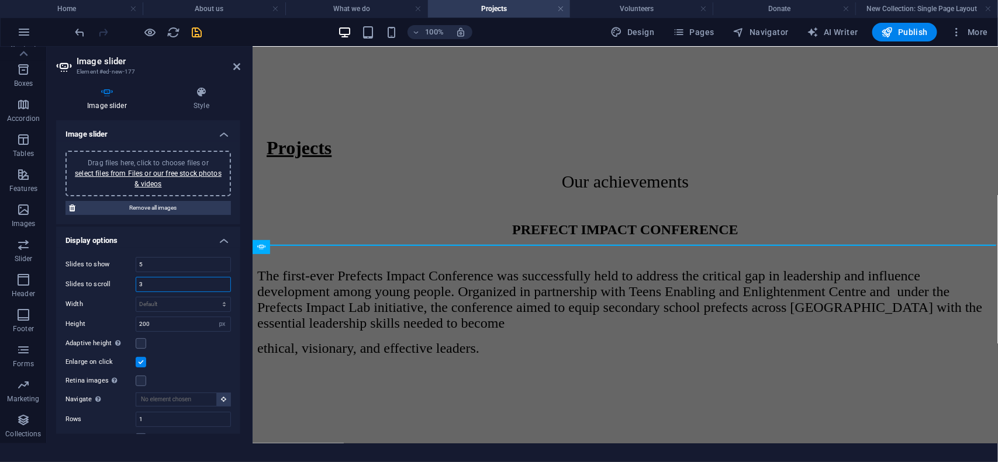
click at [152, 284] on input "3" at bounding box center [183, 285] width 94 height 14
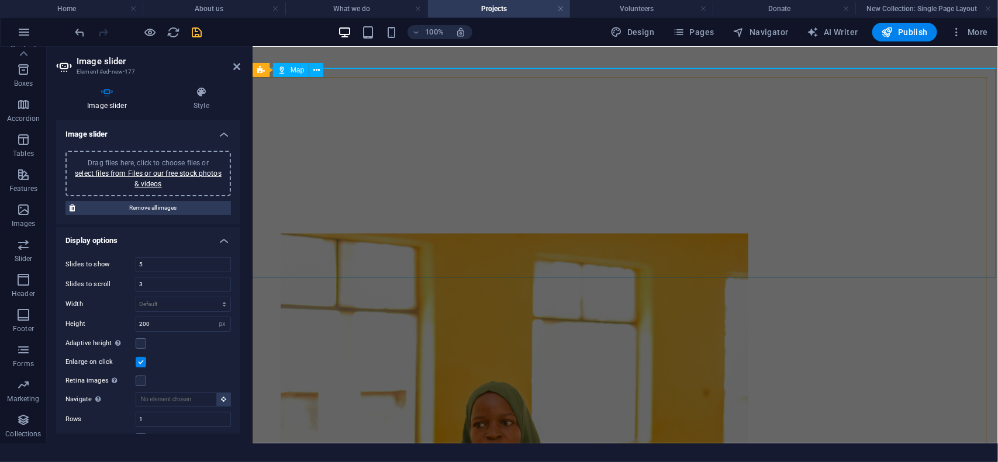
scroll to position [605, 0]
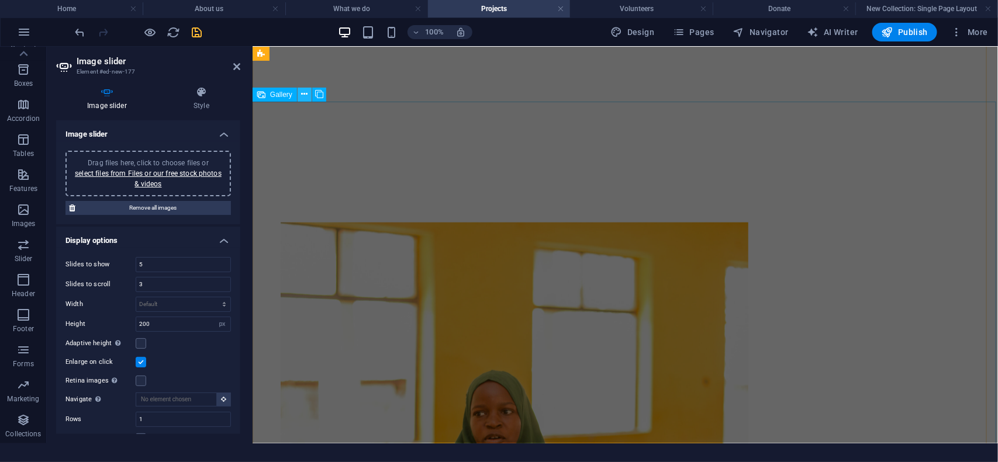
click at [304, 92] on icon at bounding box center [305, 94] width 6 height 12
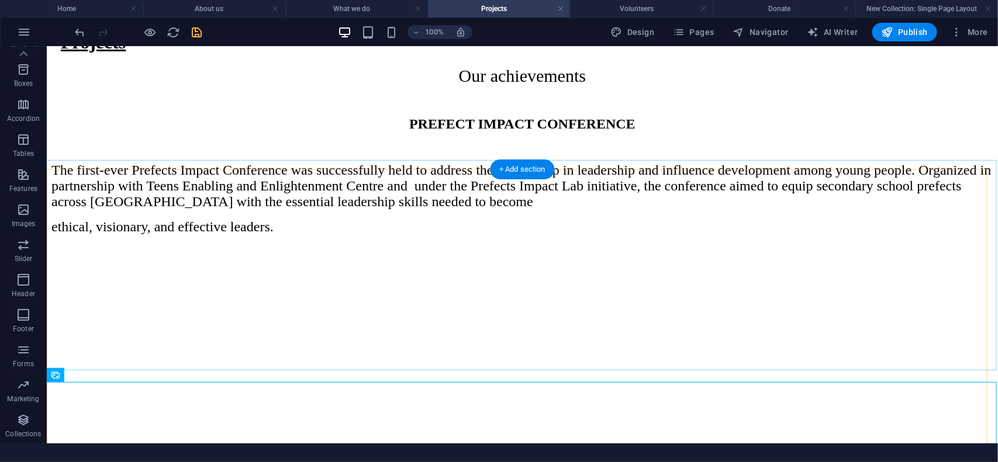
scroll to position [313, 0]
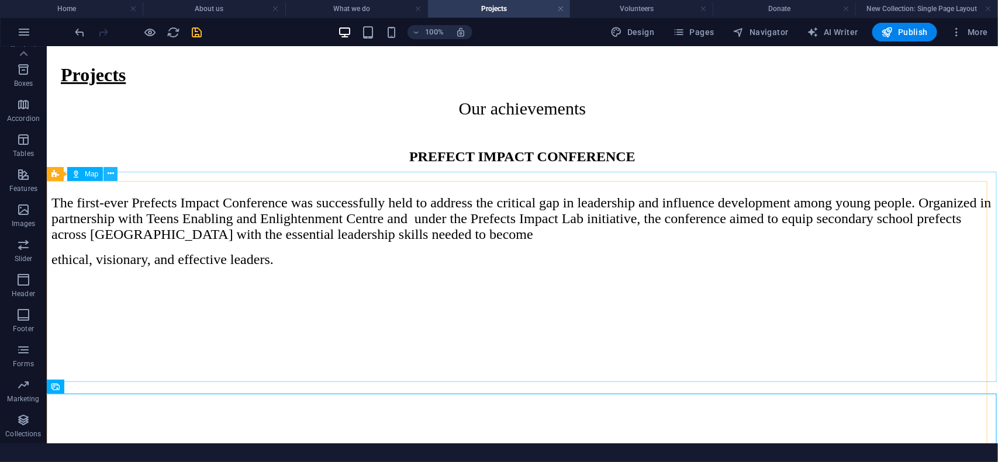
click at [109, 179] on icon at bounding box center [111, 174] width 6 height 12
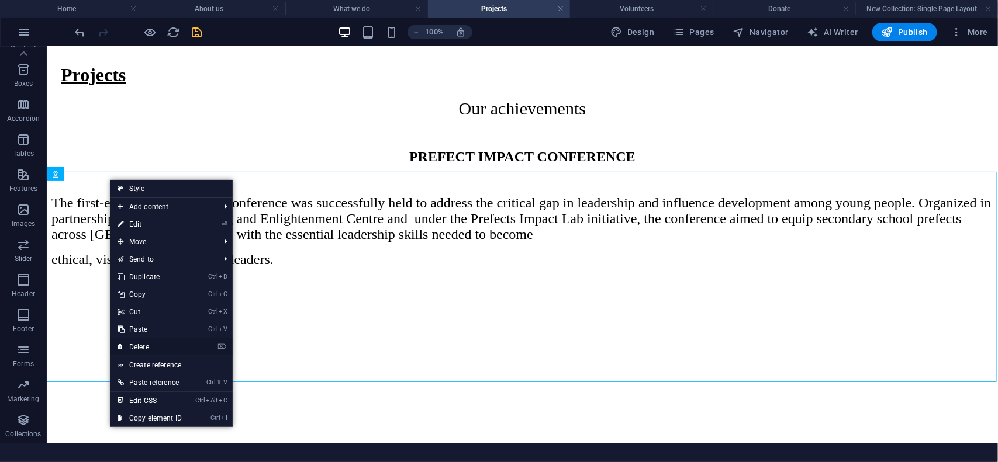
click at [161, 346] on link "⌦ Delete" at bounding box center [149, 347] width 78 height 18
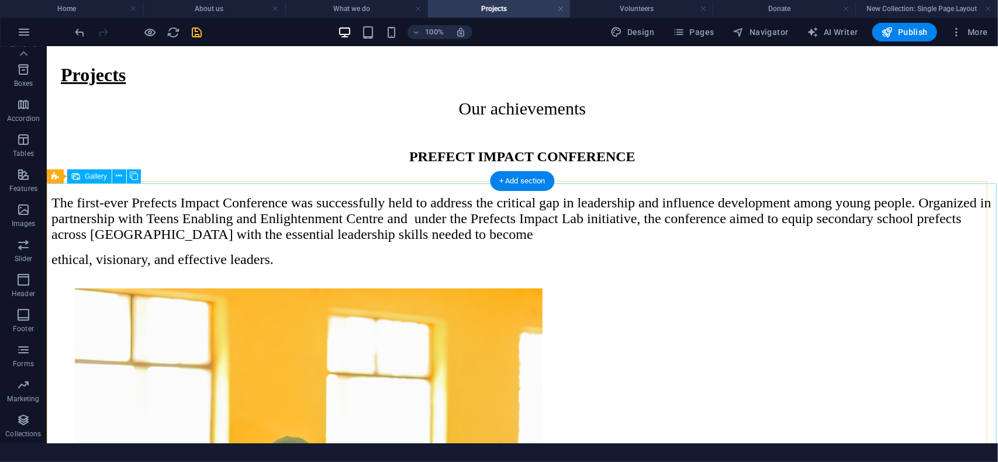
click at [117, 174] on icon at bounding box center [119, 176] width 6 height 12
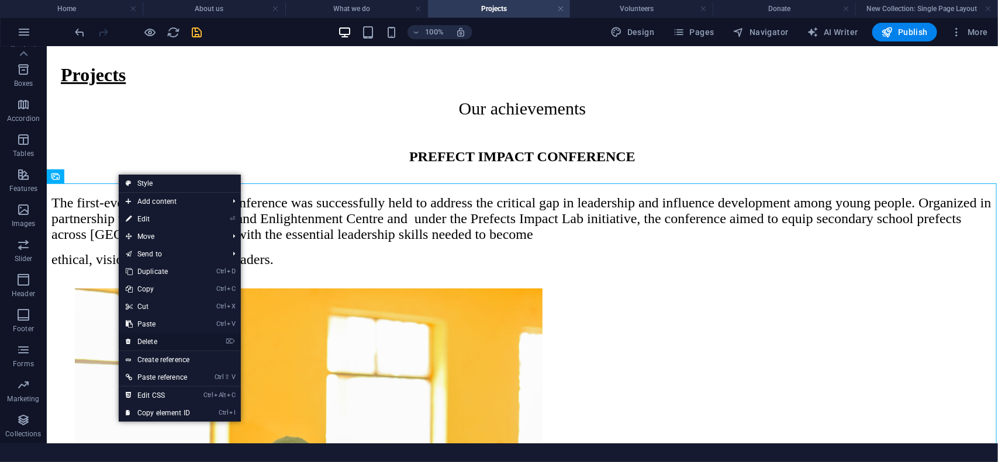
click at [167, 340] on link "⌦ Delete" at bounding box center [158, 342] width 78 height 18
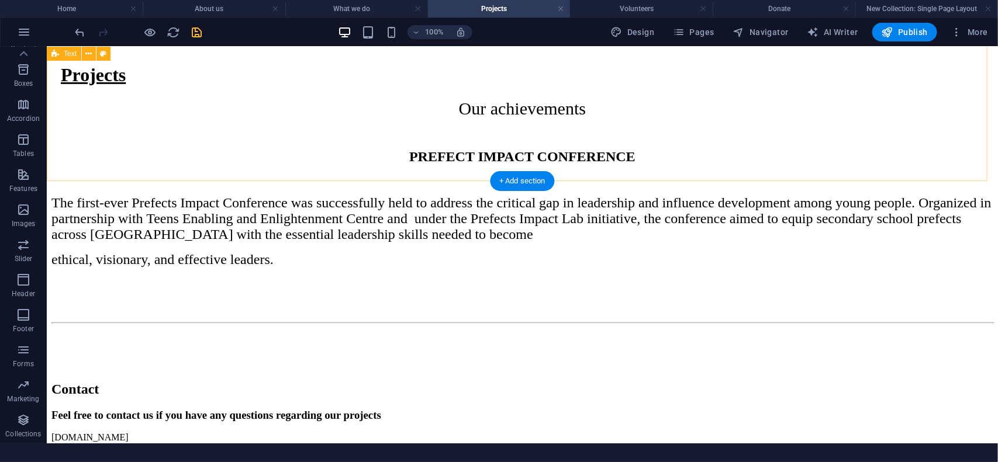
click at [176, 162] on div "PREFECT IMPACT CONFERENCE The first-ever Prefects Impact Conference was success…" at bounding box center [522, 207] width 942 height 119
click at [20, 215] on icon "button" at bounding box center [23, 210] width 14 height 14
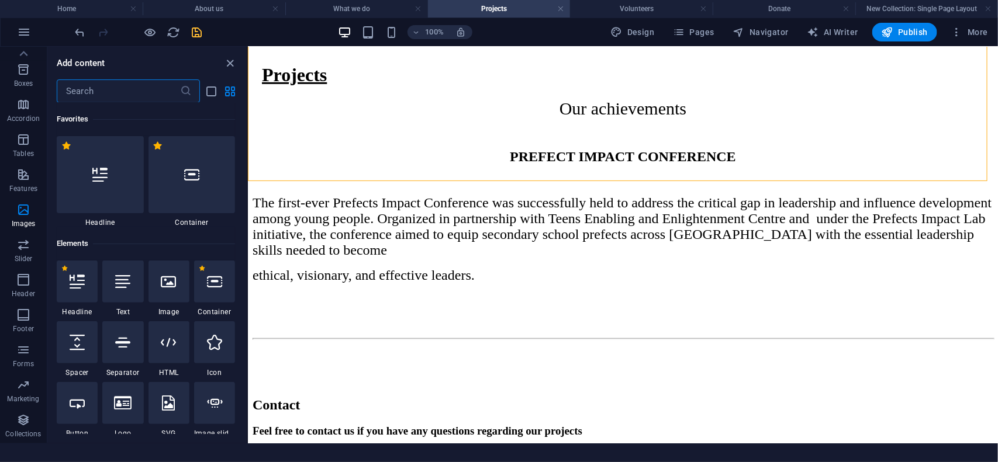
scroll to position [146, 0]
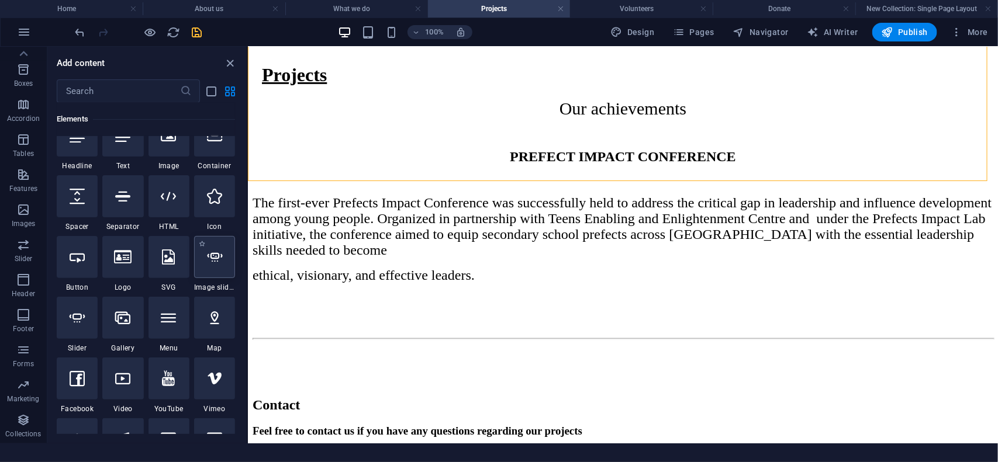
click at [214, 255] on icon at bounding box center [214, 257] width 15 height 15
select select "ms"
select select "s"
select select "progressive"
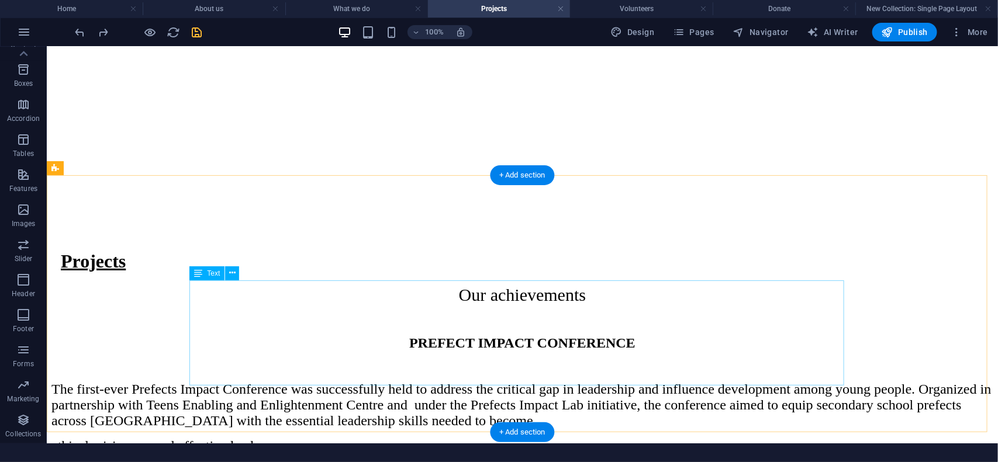
scroll to position [258, 0]
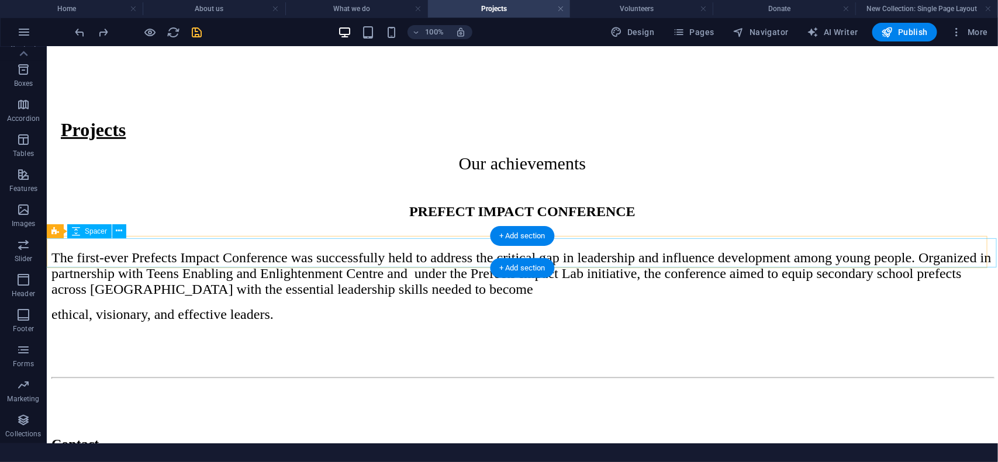
click at [755, 343] on div at bounding box center [522, 357] width 942 height 29
click at [746, 210] on div "PREFECT IMPACT CONFERENCE The first-ever Prefects Impact Conference was success…" at bounding box center [522, 262] width 942 height 119
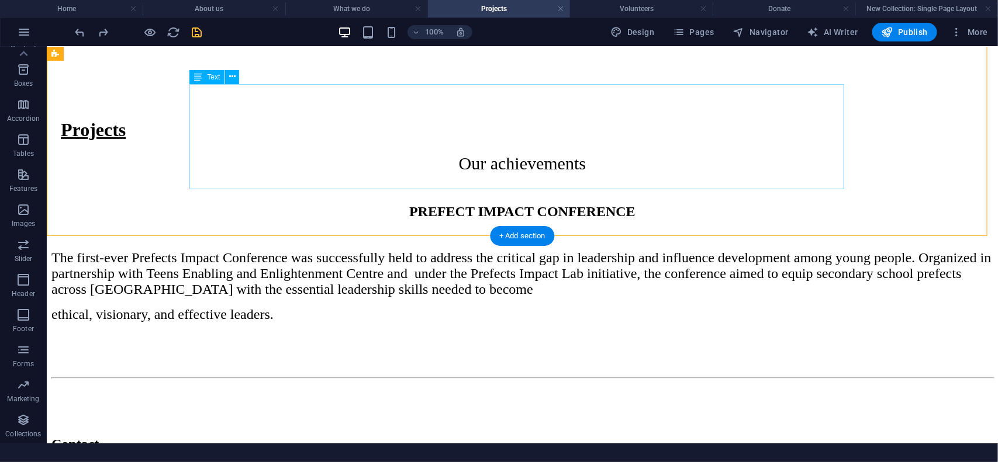
click at [803, 250] on div "The first-ever Prefects Impact Conference was successfully held to address the …" at bounding box center [522, 286] width 942 height 72
click at [835, 203] on div "PREFECT IMPACT CONFERENCE The first-ever Prefects Impact Conference was success…" at bounding box center [522, 262] width 942 height 119
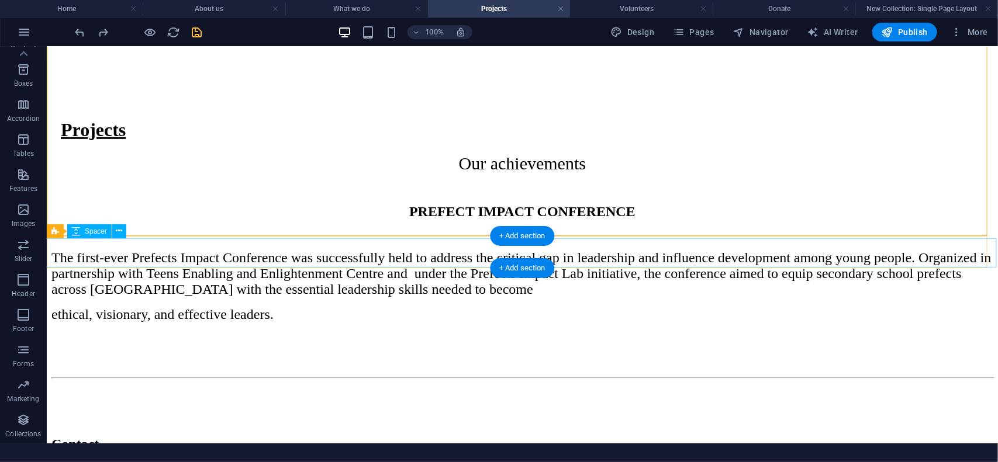
click at [815, 343] on div at bounding box center [522, 357] width 942 height 29
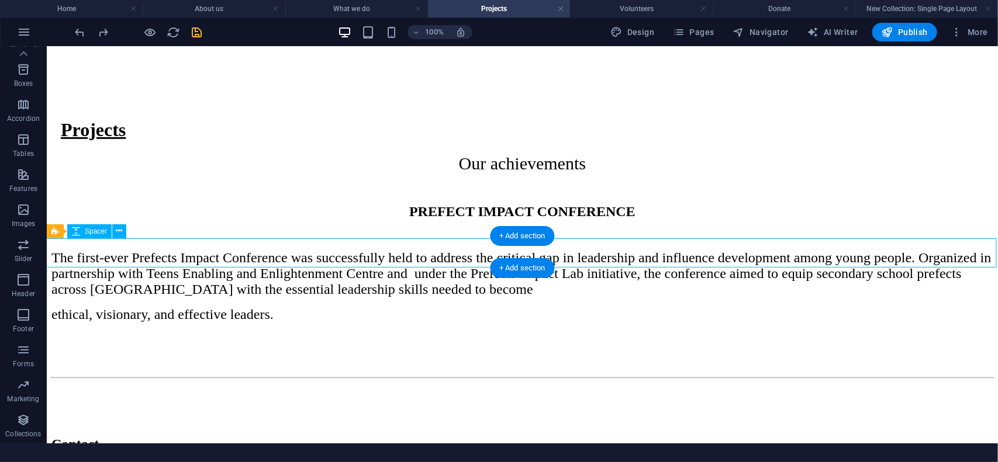
click at [815, 343] on div at bounding box center [522, 357] width 942 height 29
select select "px"
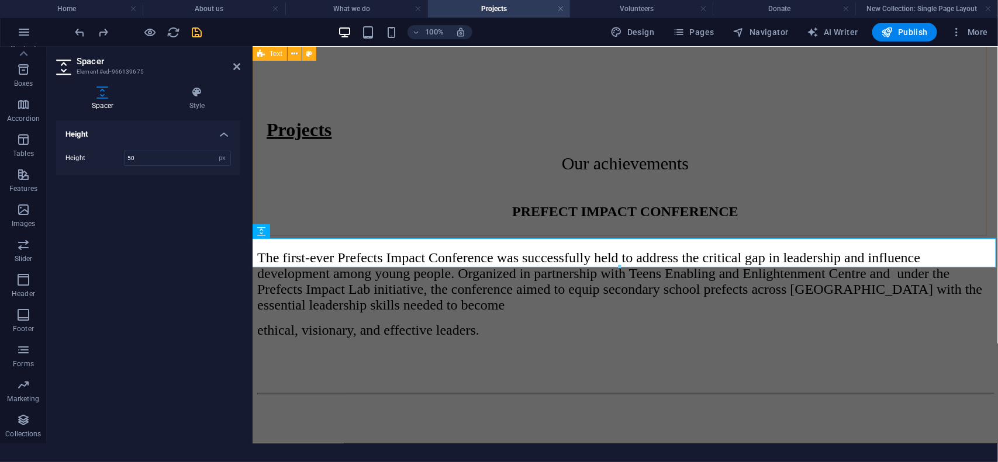
click at [918, 214] on div "PREFECT IMPACT CONFERENCE The first-ever Prefects Impact Conference was success…" at bounding box center [625, 270] width 736 height 134
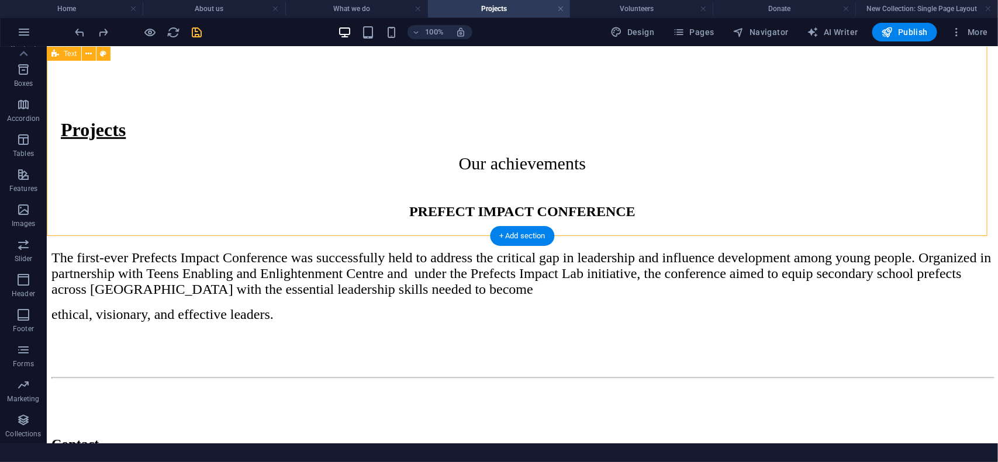
click at [593, 223] on div "PREFECT IMPACT CONFERENCE The first-ever Prefects Impact Conference was success…" at bounding box center [522, 262] width 942 height 119
click at [903, 203] on div "PREFECT IMPACT CONFERENCE The first-ever Prefects Impact Conference was success…" at bounding box center [522, 262] width 942 height 119
click at [886, 209] on div "PREFECT IMPACT CONFERENCE The first-ever Prefects Impact Conference was success…" at bounding box center [522, 262] width 942 height 119
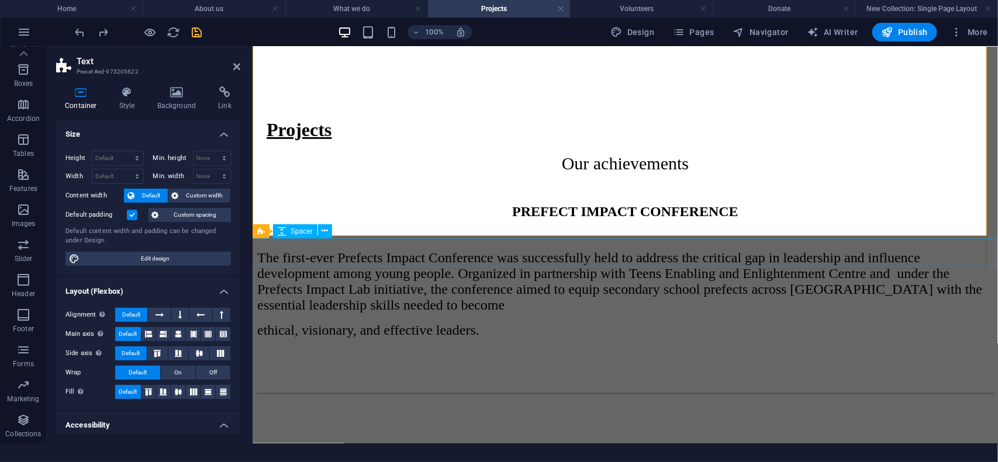
click at [898, 359] on div at bounding box center [625, 373] width 736 height 29
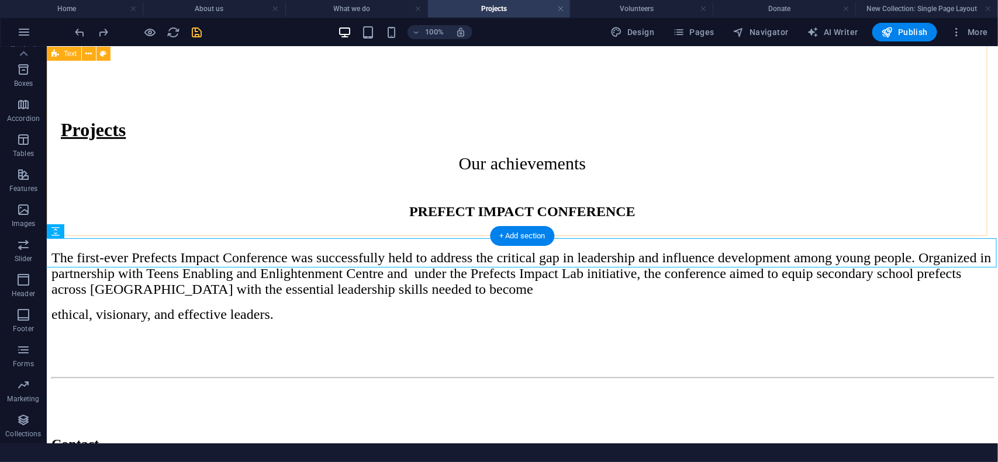
click at [862, 203] on div "PREFECT IMPACT CONFERENCE The first-ever Prefects Impact Conference was success…" at bounding box center [522, 262] width 942 height 119
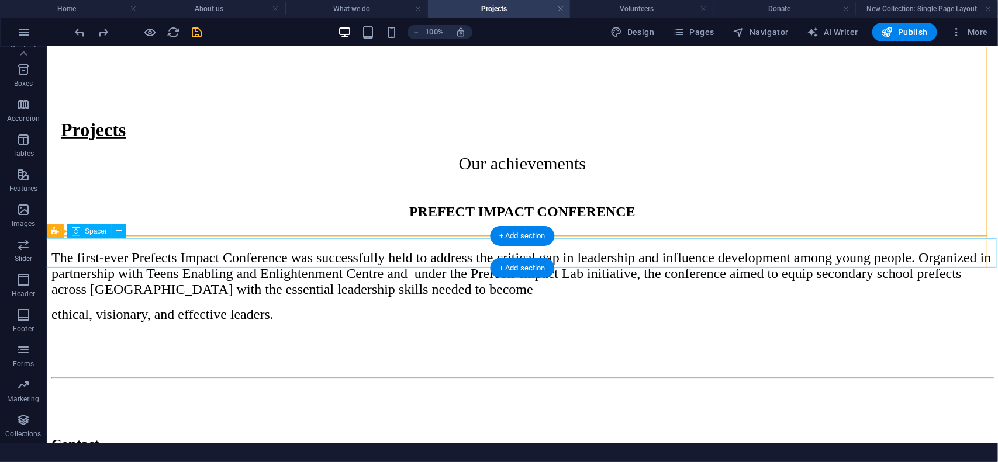
click at [189, 343] on div at bounding box center [522, 357] width 942 height 29
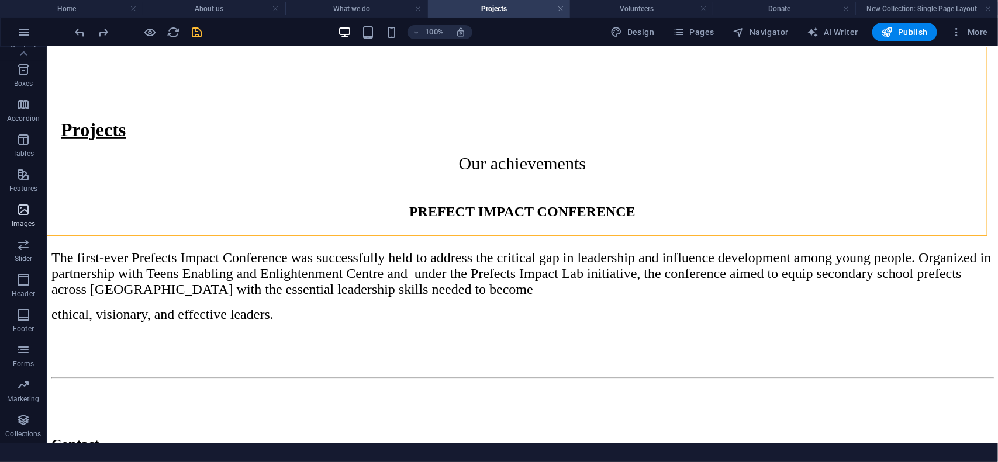
click at [12, 209] on span "Images" at bounding box center [23, 217] width 47 height 28
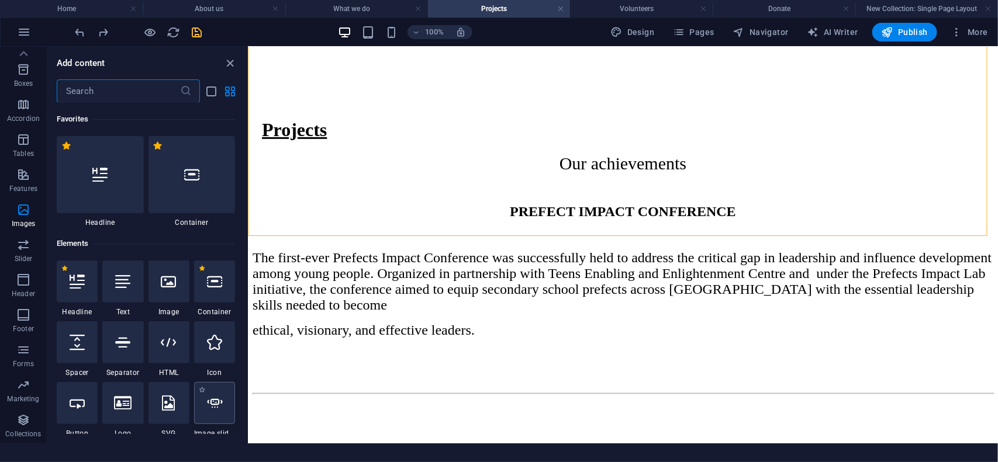
click at [222, 409] on icon at bounding box center [214, 403] width 15 height 15
select select "ms"
select select "s"
select select "progressive"
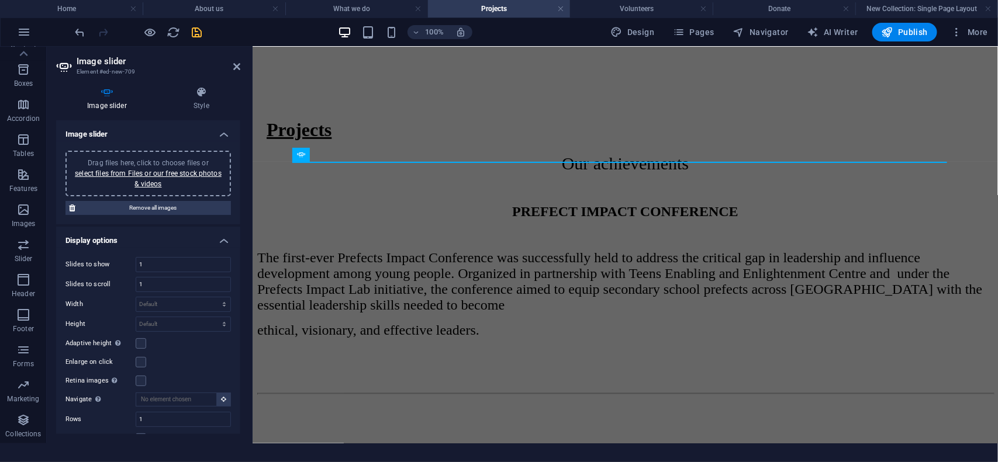
scroll to position [39, 0]
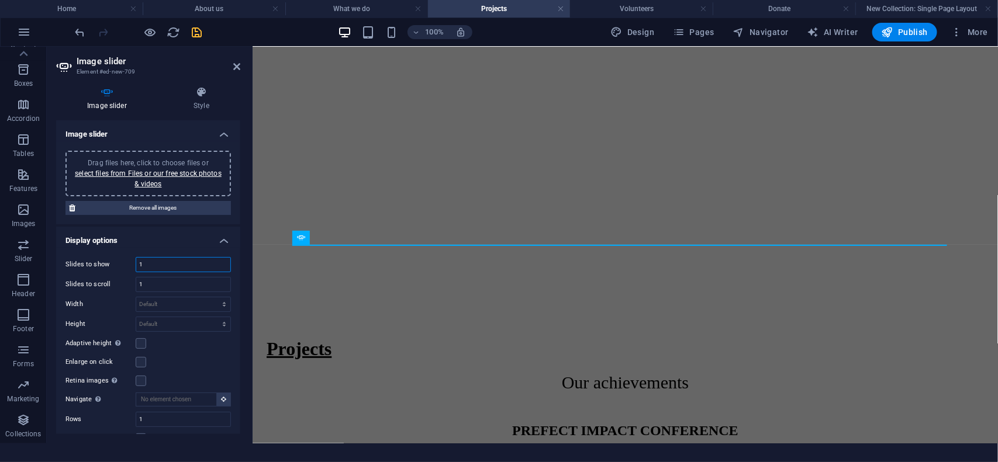
click at [187, 263] on input "1" at bounding box center [183, 265] width 94 height 14
type input "8"
click at [155, 284] on input "1" at bounding box center [183, 285] width 94 height 14
type input "4"
click at [171, 319] on select "Default px rem em vw vh" at bounding box center [183, 324] width 94 height 14
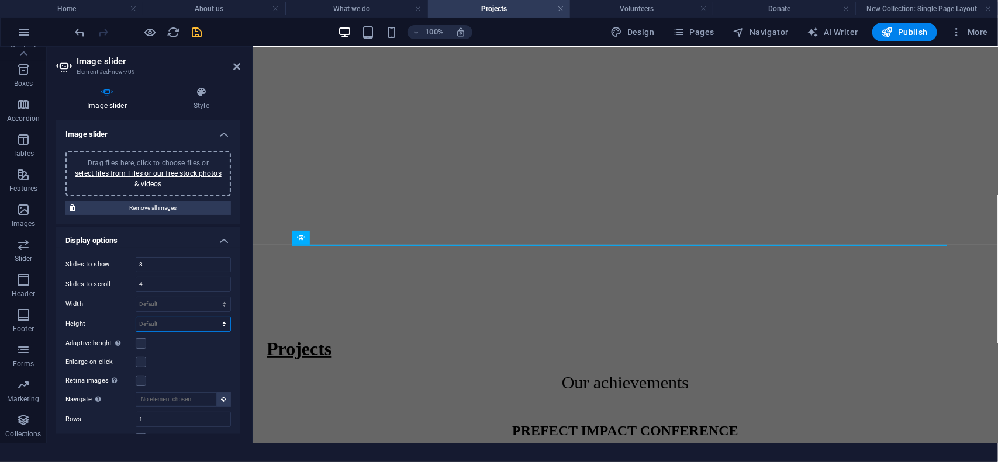
select select "px"
click at [211, 317] on select "Default px rem em vw vh" at bounding box center [183, 324] width 94 height 14
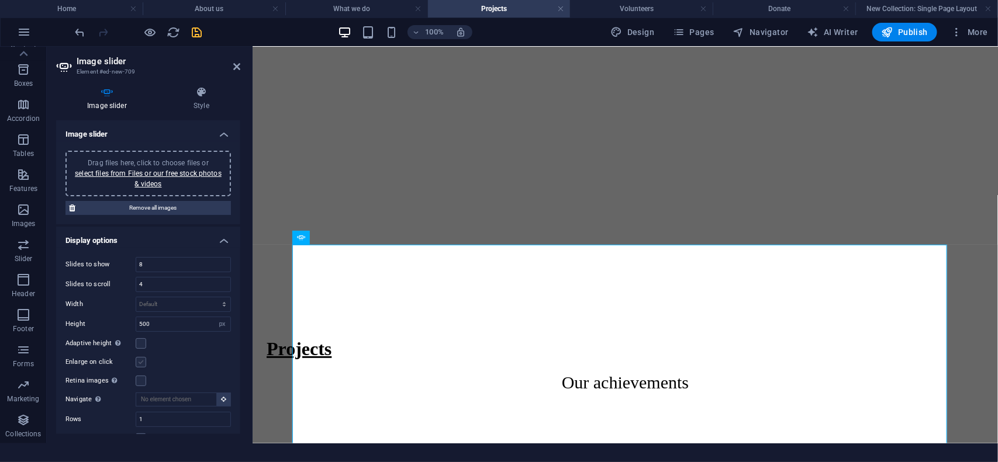
click at [139, 363] on label at bounding box center [141, 362] width 11 height 11
click at [0, 0] on input "Enlarge on click" at bounding box center [0, 0] width 0 height 0
click at [152, 328] on input "500" at bounding box center [183, 324] width 94 height 14
type input "5"
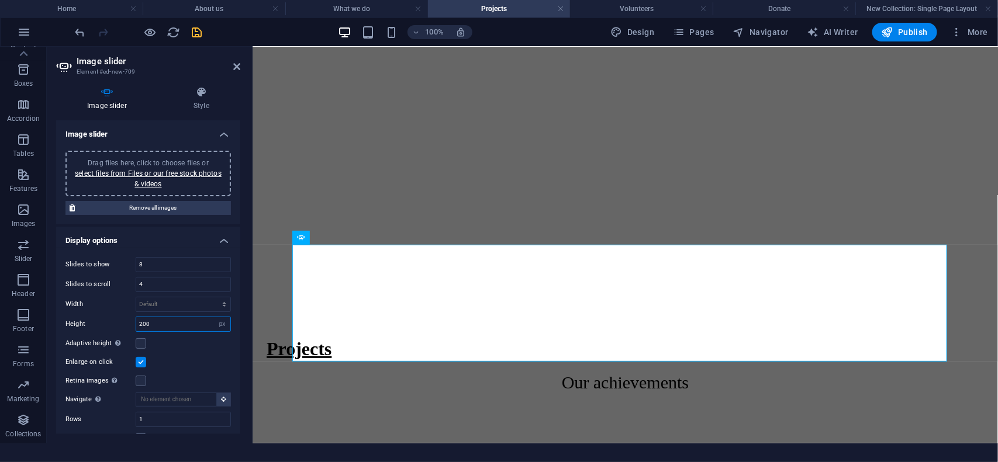
type input "200"
click at [223, 241] on h4 "Display options" at bounding box center [148, 237] width 184 height 21
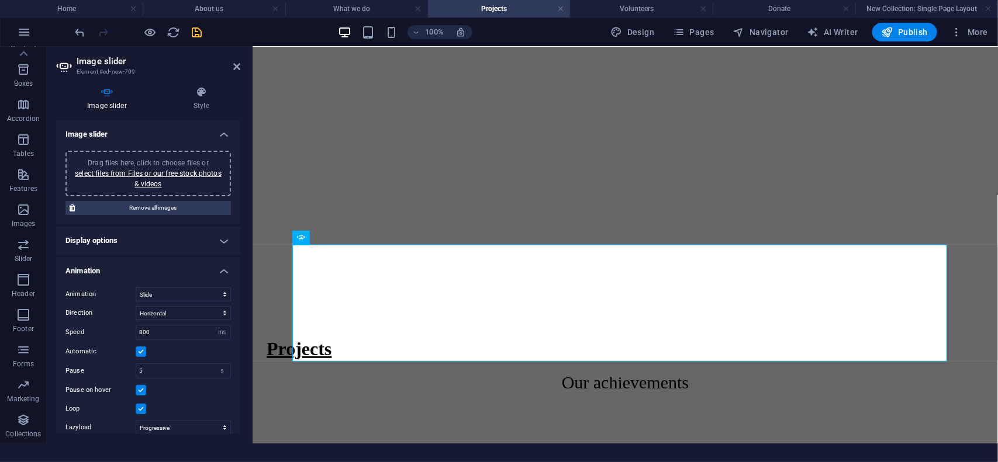
click at [222, 241] on h4 "Display options" at bounding box center [148, 241] width 184 height 28
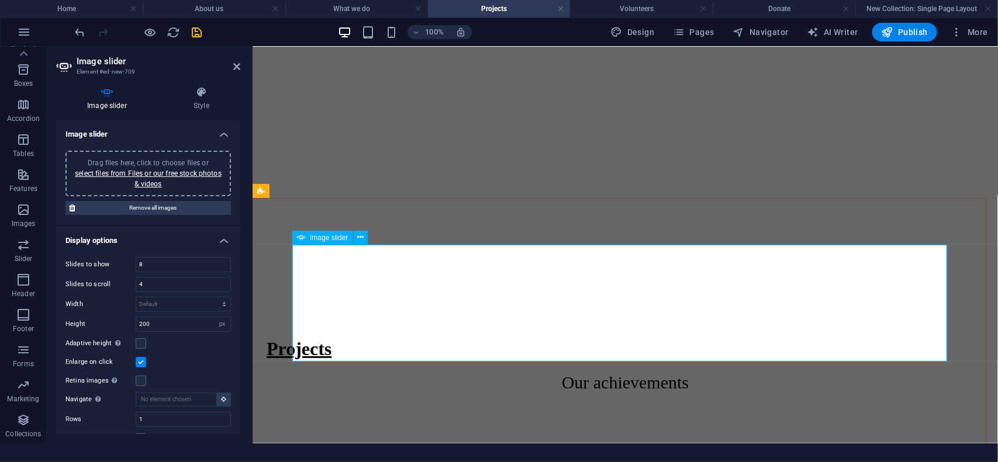
click at [367, 411] on div at bounding box center [625, 469] width 736 height 117
click at [361, 235] on icon at bounding box center [360, 237] width 6 height 12
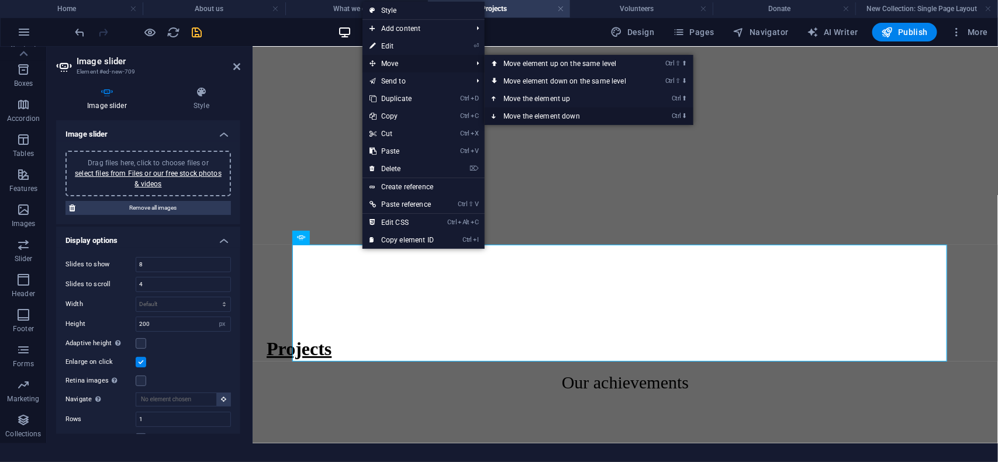
click at [563, 115] on link "Ctrl ⬇ Move the element down" at bounding box center [567, 117] width 165 height 18
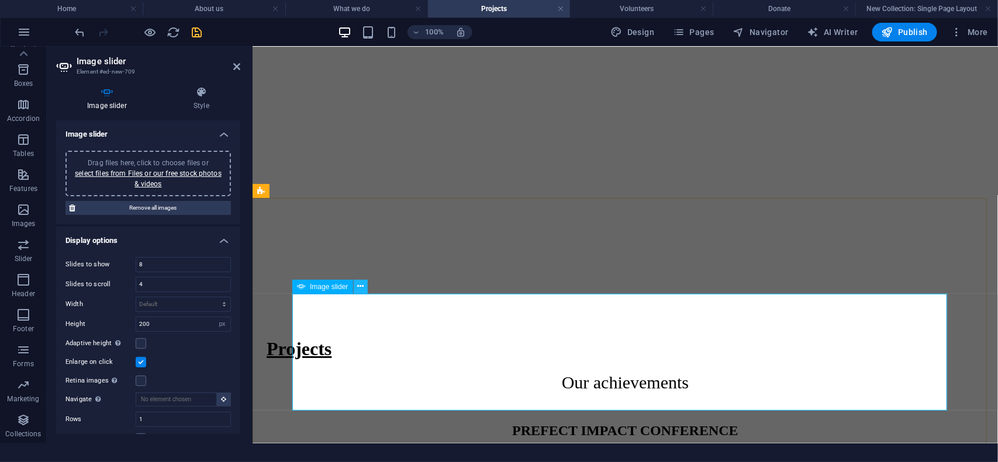
click at [361, 288] on icon at bounding box center [360, 287] width 6 height 12
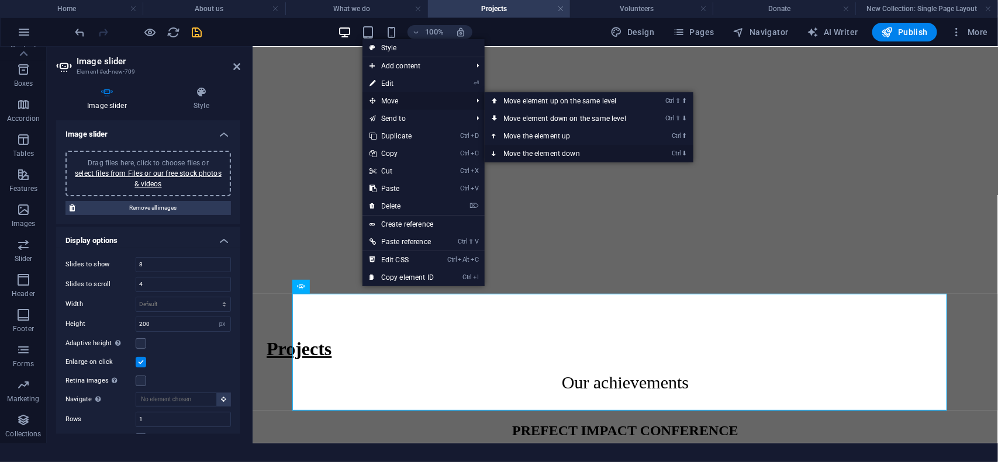
click at [548, 152] on link "Ctrl ⬇ Move the element down" at bounding box center [567, 154] width 165 height 18
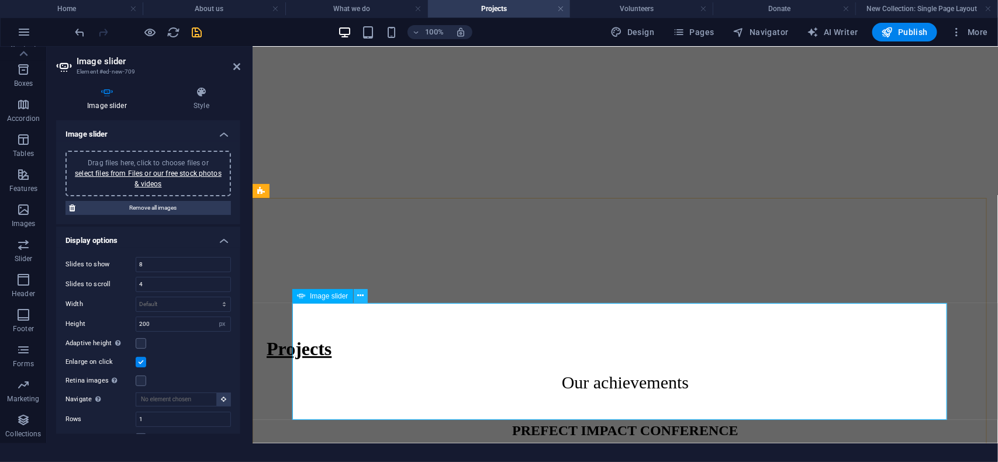
click at [357, 296] on icon at bounding box center [360, 296] width 6 height 12
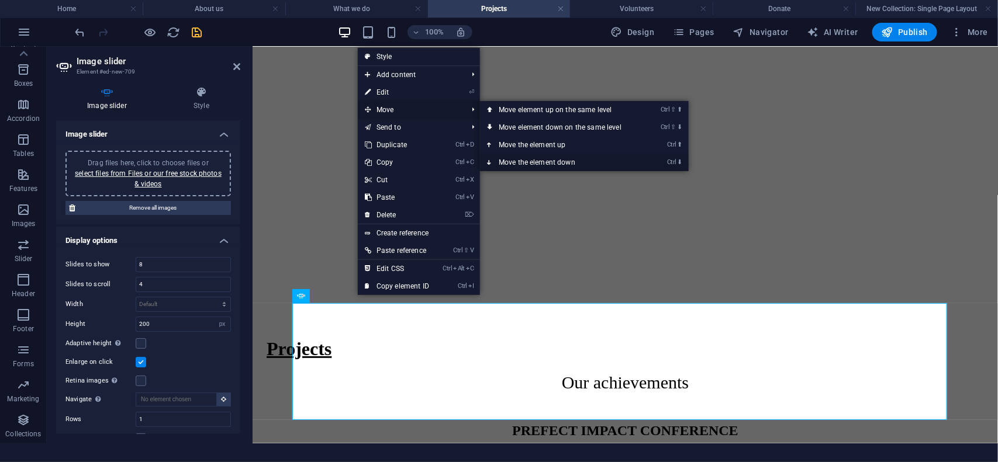
click at [552, 156] on link "Ctrl ⬇ Move the element down" at bounding box center [562, 163] width 165 height 18
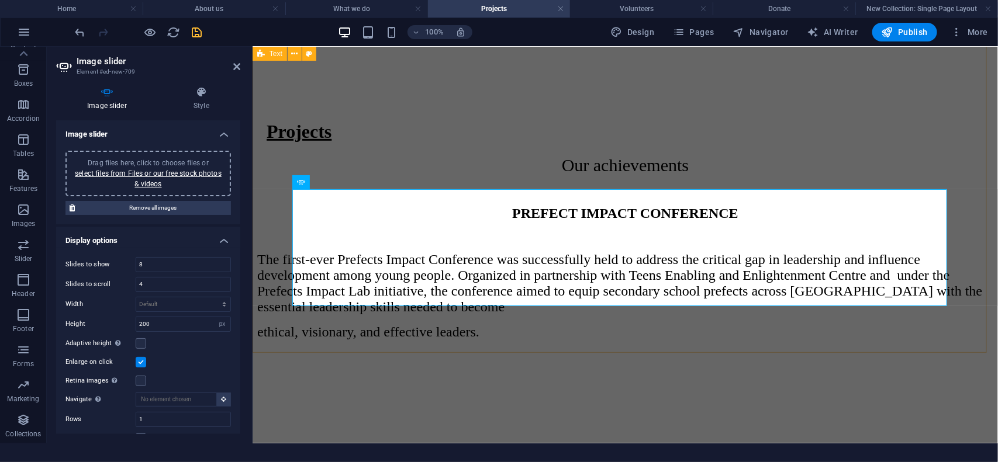
scroll to position [258, 0]
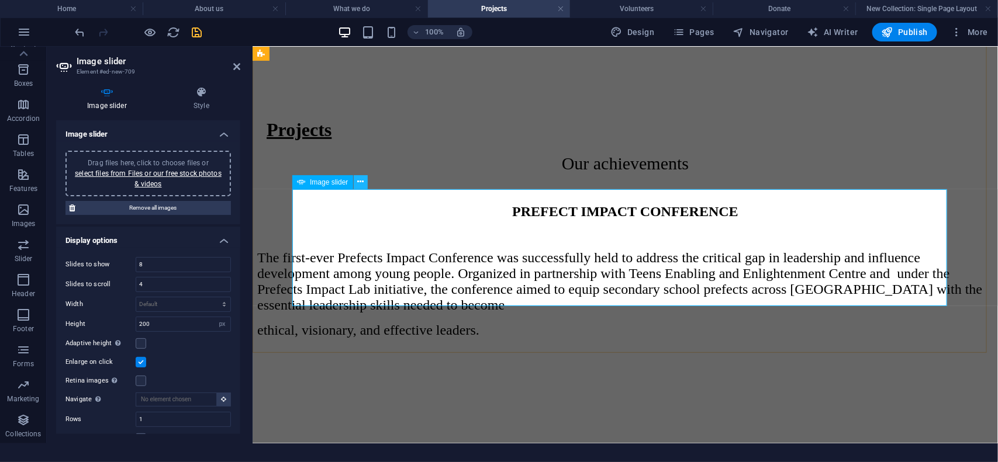
click at [360, 186] on icon at bounding box center [360, 182] width 6 height 12
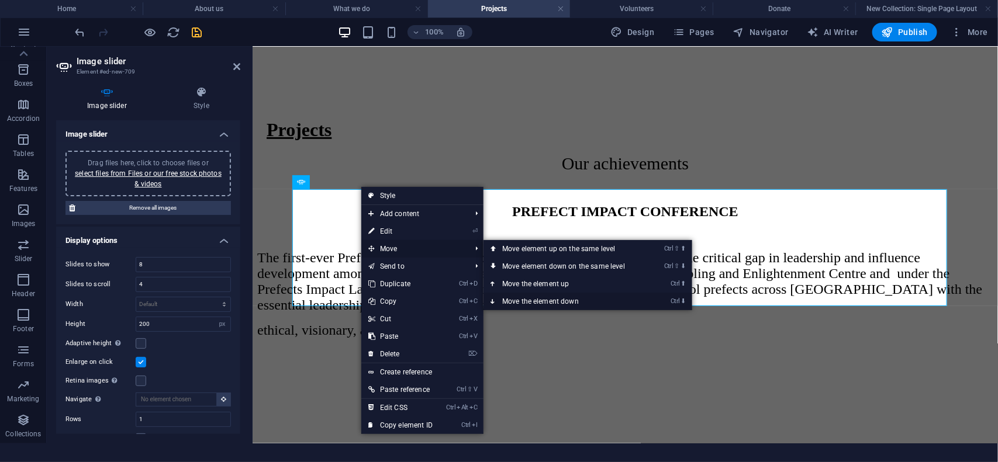
click at [548, 299] on link "Ctrl ⬇ Move the element down" at bounding box center [565, 302] width 165 height 18
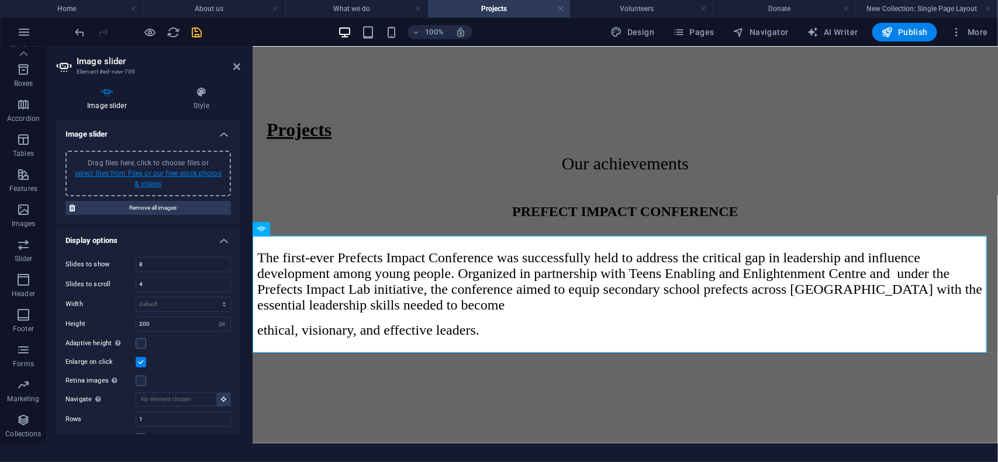
click at [179, 170] on link "select files from Files or our free stock photos & videos" at bounding box center [148, 179] width 147 height 19
